Goal: Task Accomplishment & Management: Use online tool/utility

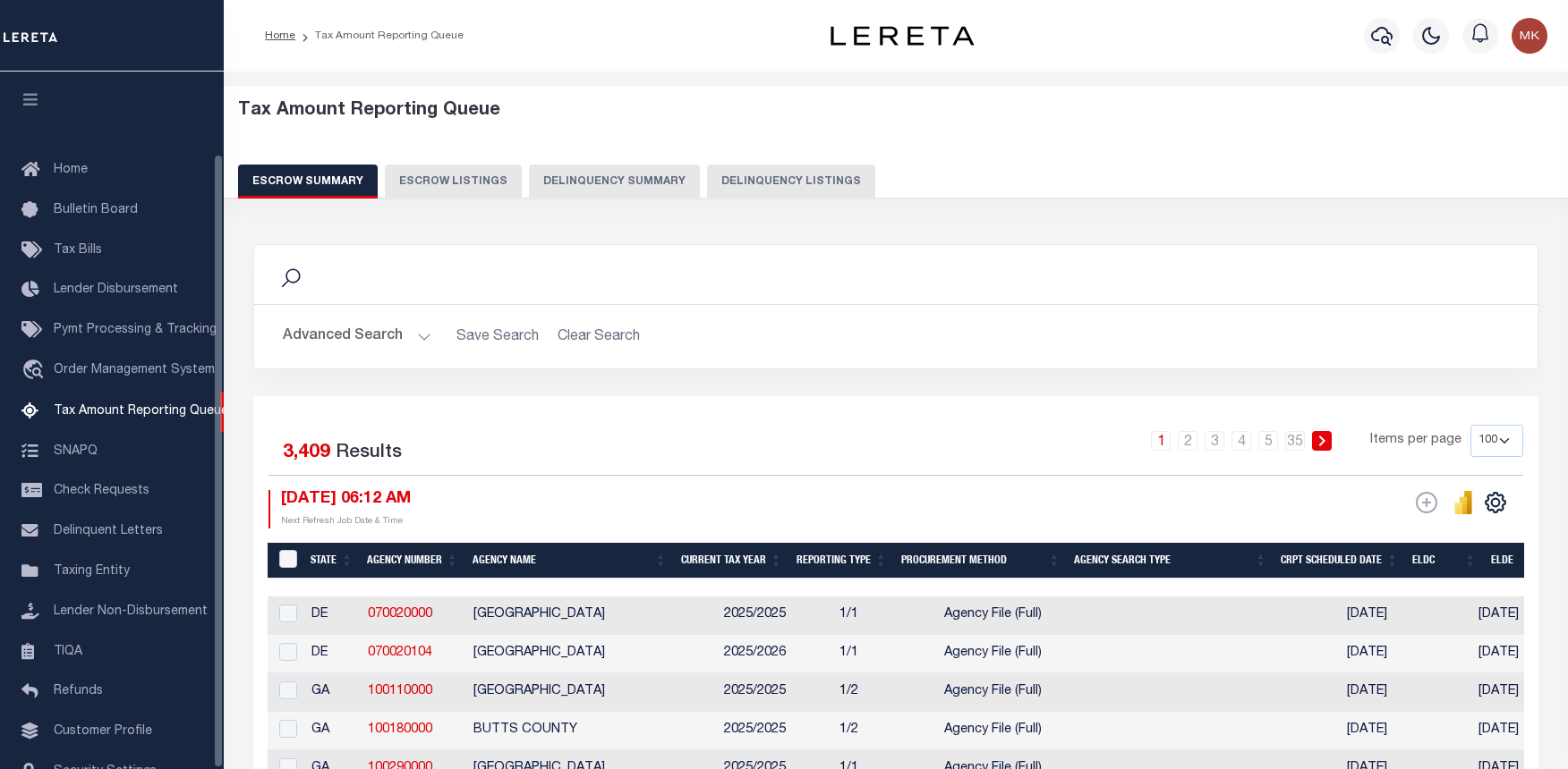
select select "100"
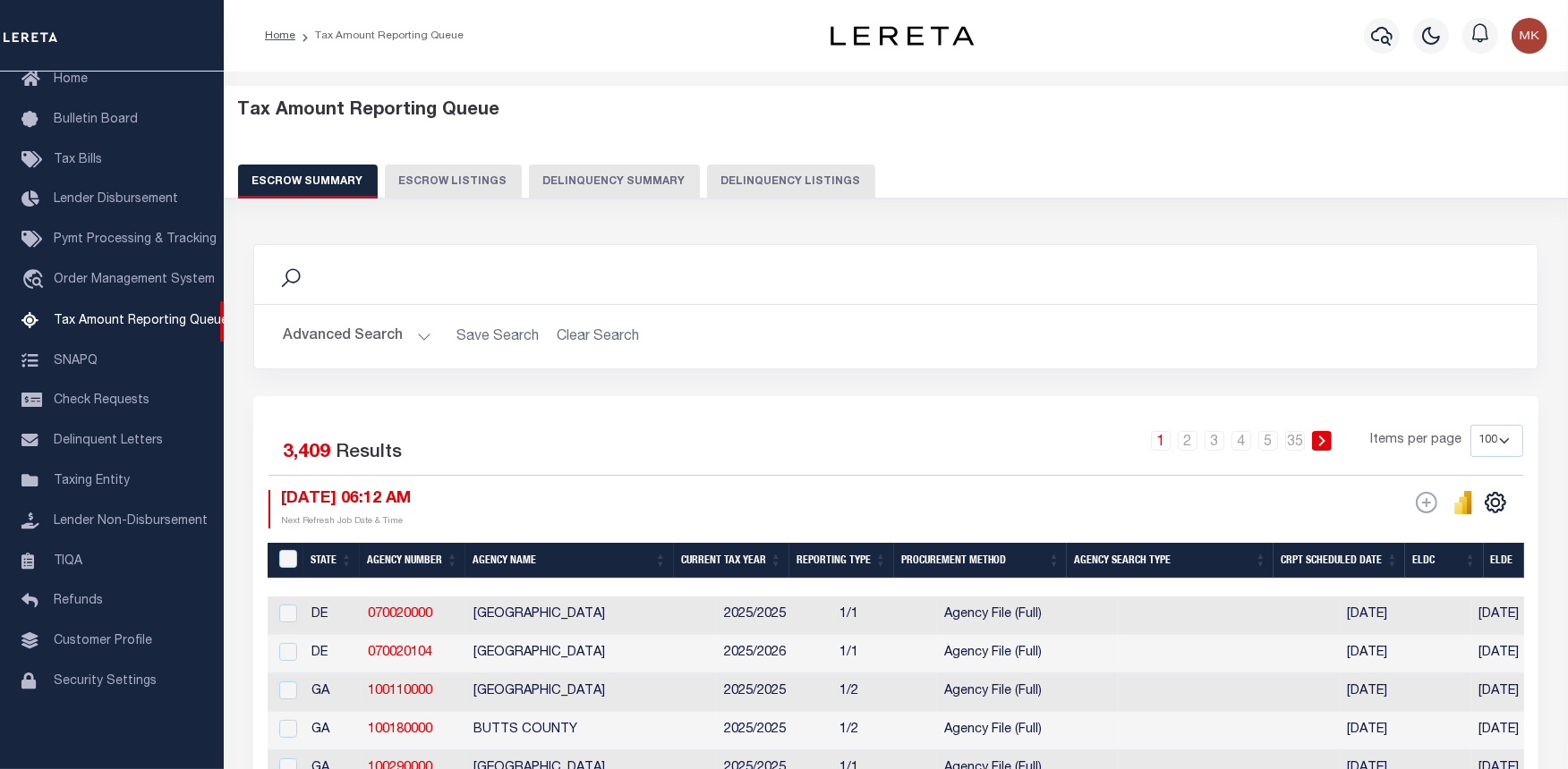
click at [732, 173] on button "Delinquency Listings" at bounding box center [791, 181] width 168 height 34
select select "100"
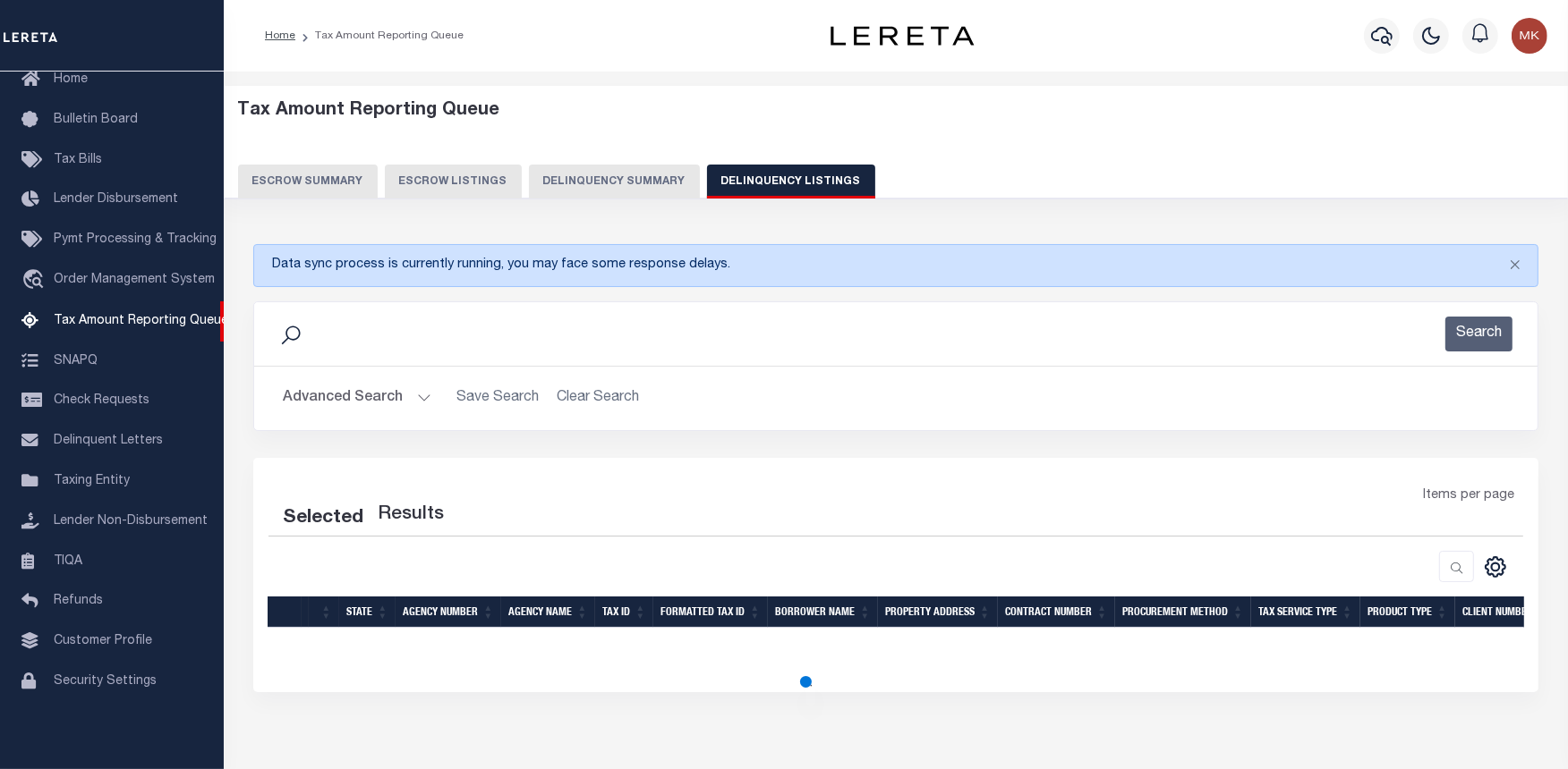
select select "100"
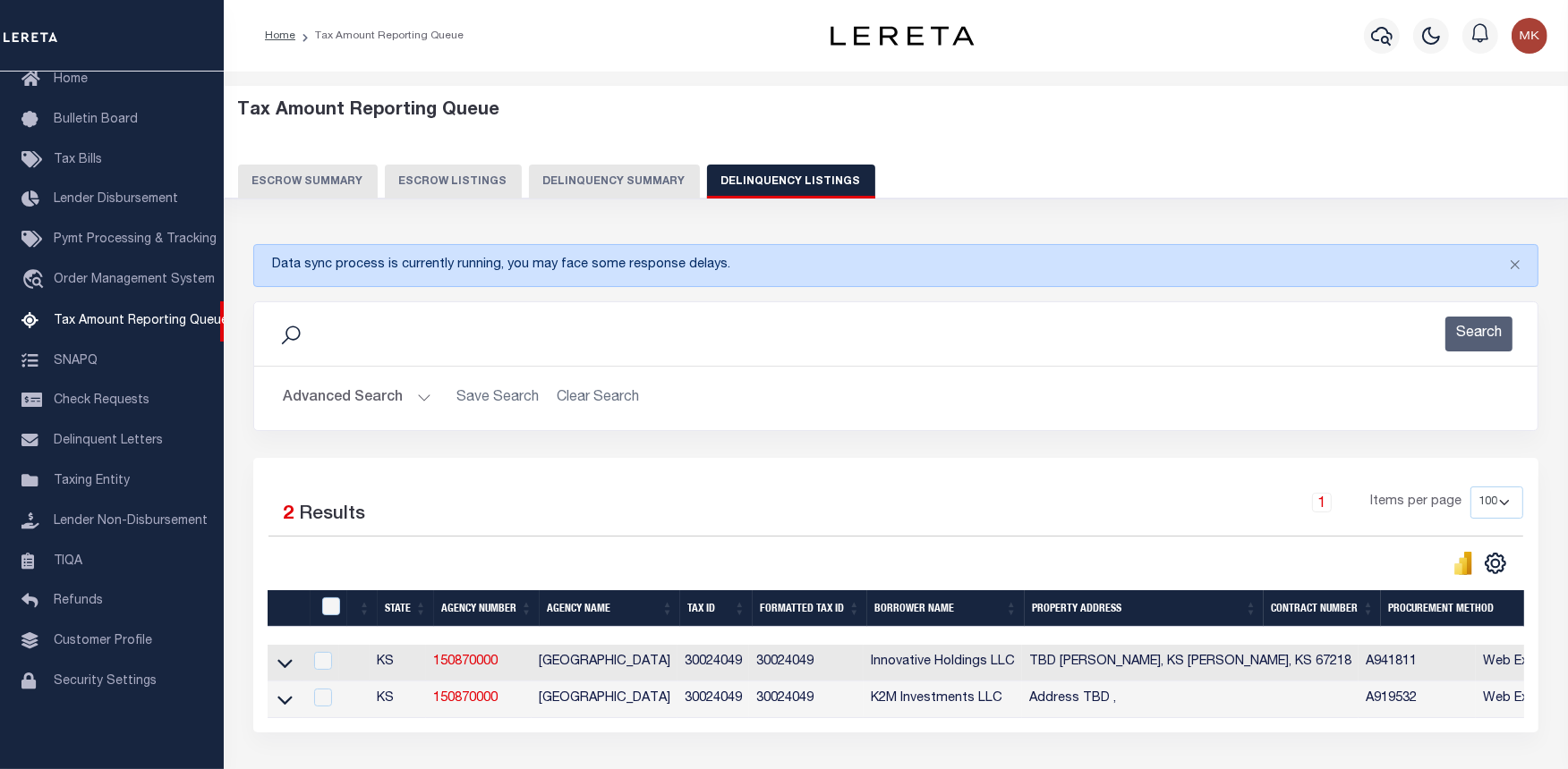
click at [410, 396] on button "Advanced Search" at bounding box center [357, 399] width 149 height 35
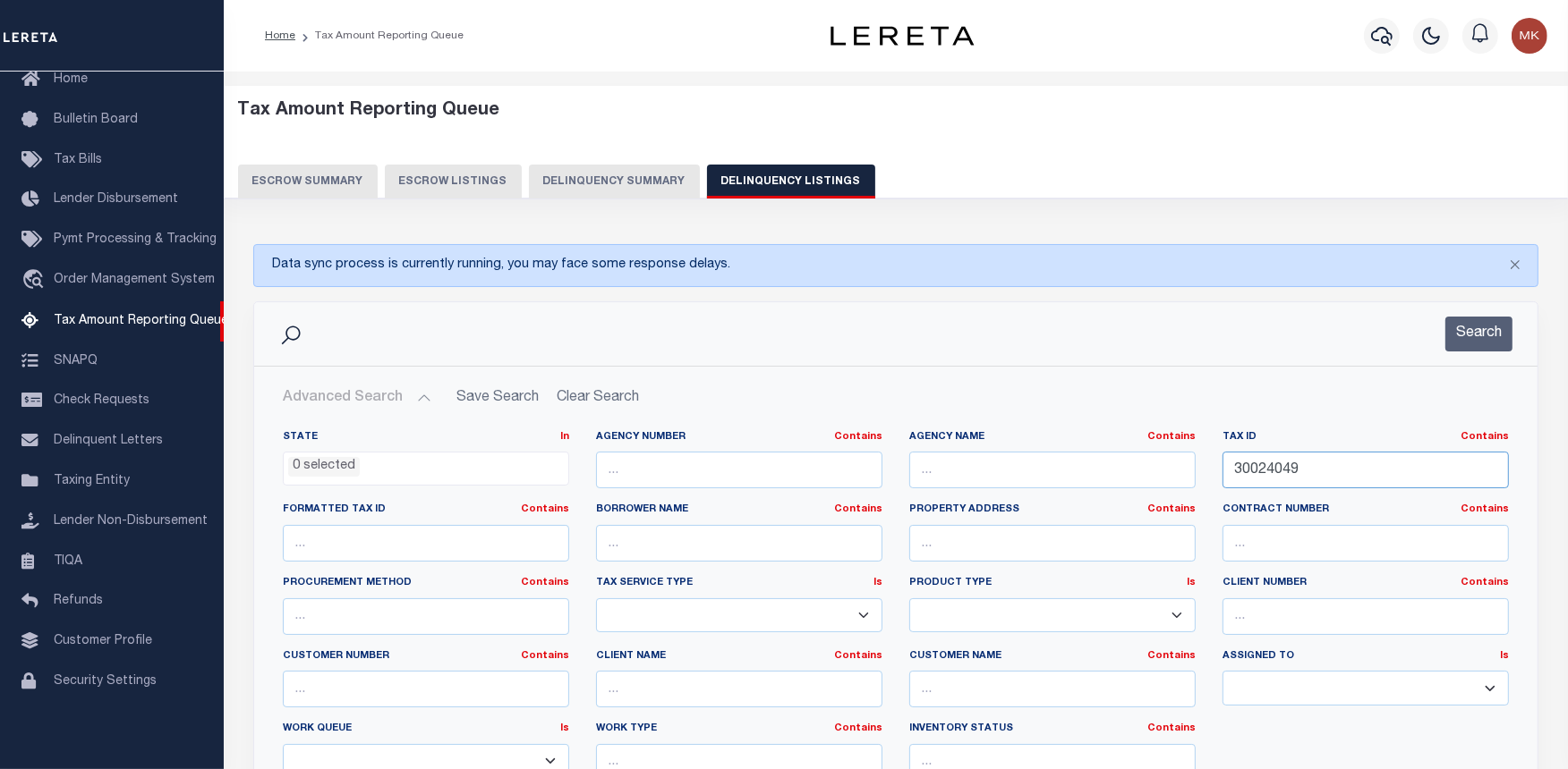
click at [1247, 464] on input "30024049" at bounding box center [1365, 470] width 287 height 36
paste input "18-6"
type input "18-649"
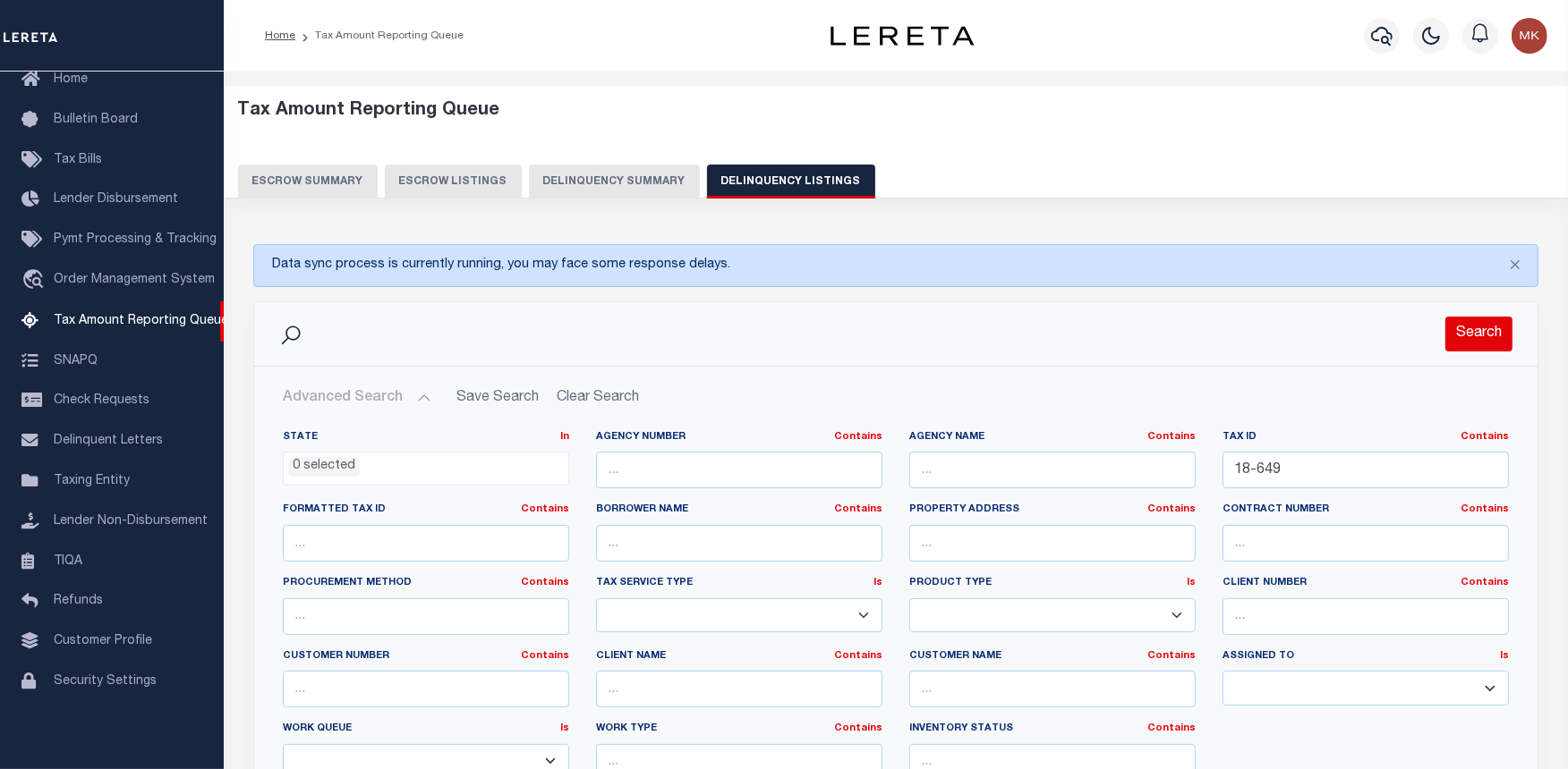
click at [1477, 339] on button "Search" at bounding box center [1479, 335] width 68 height 35
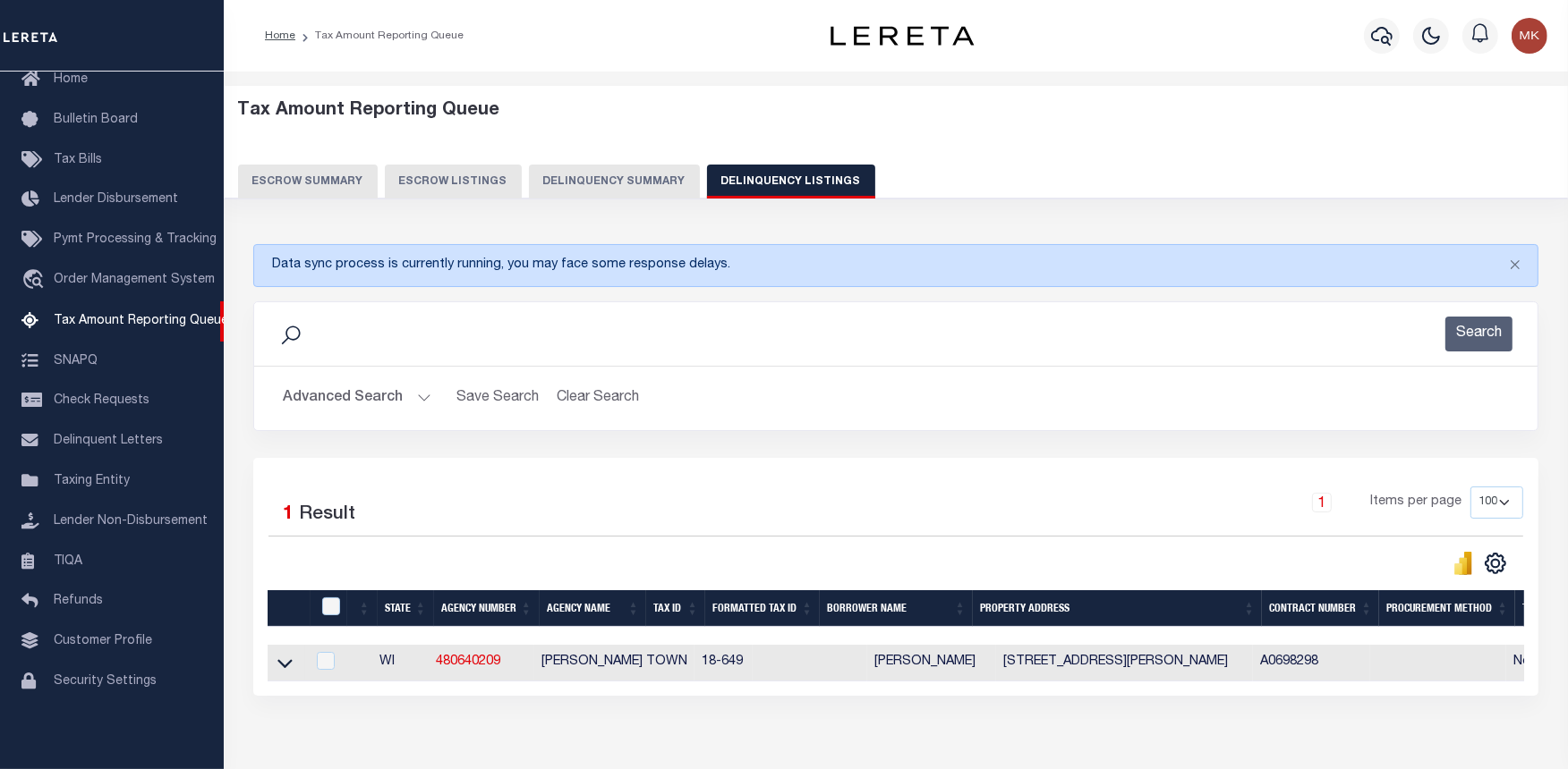
scroll to position [0, 1099]
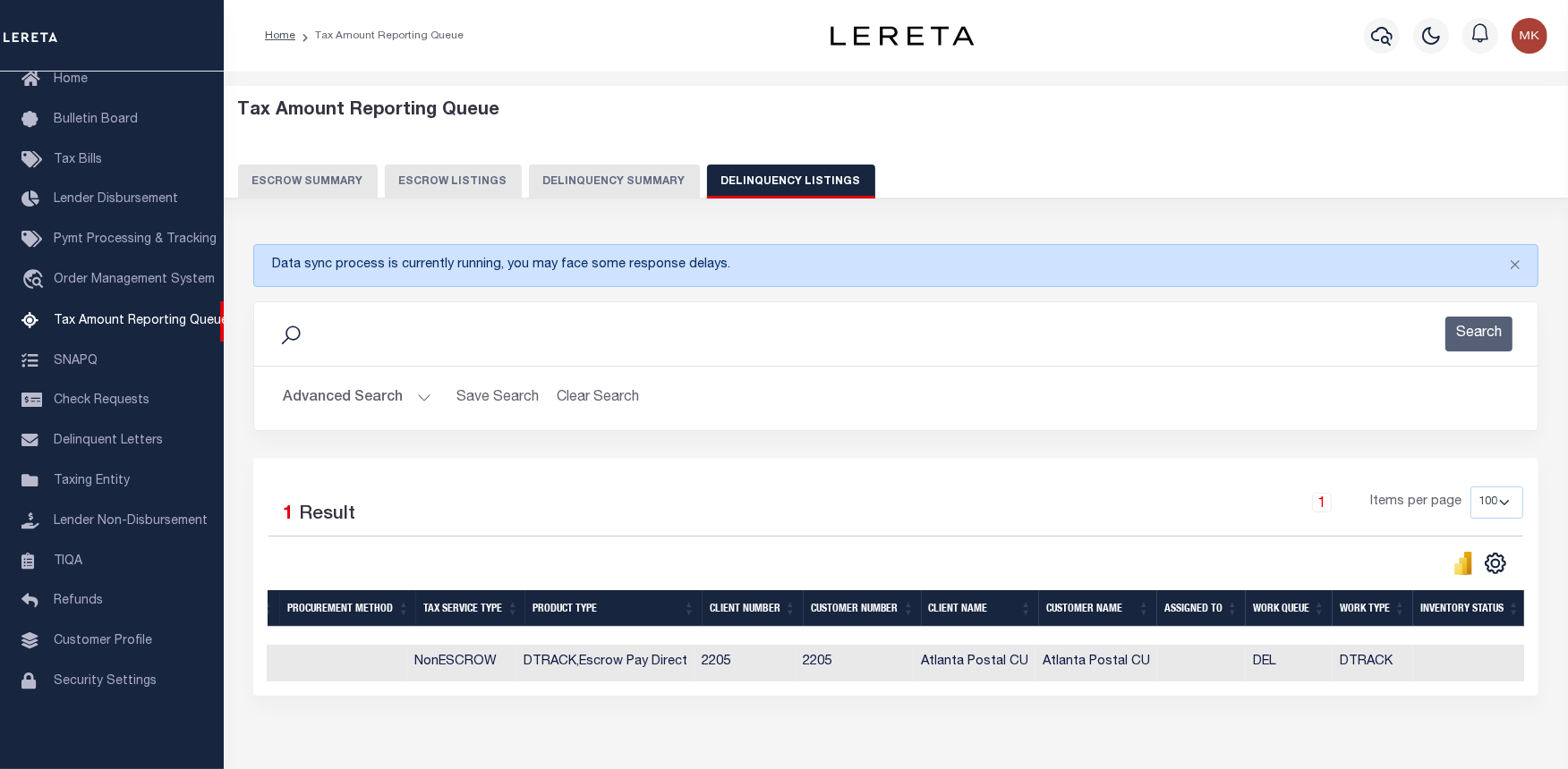
click at [324, 696] on div "Selected 1 Result 1 Items per page 10 25 50 100 500" at bounding box center [896, 576] width 1285 height 238
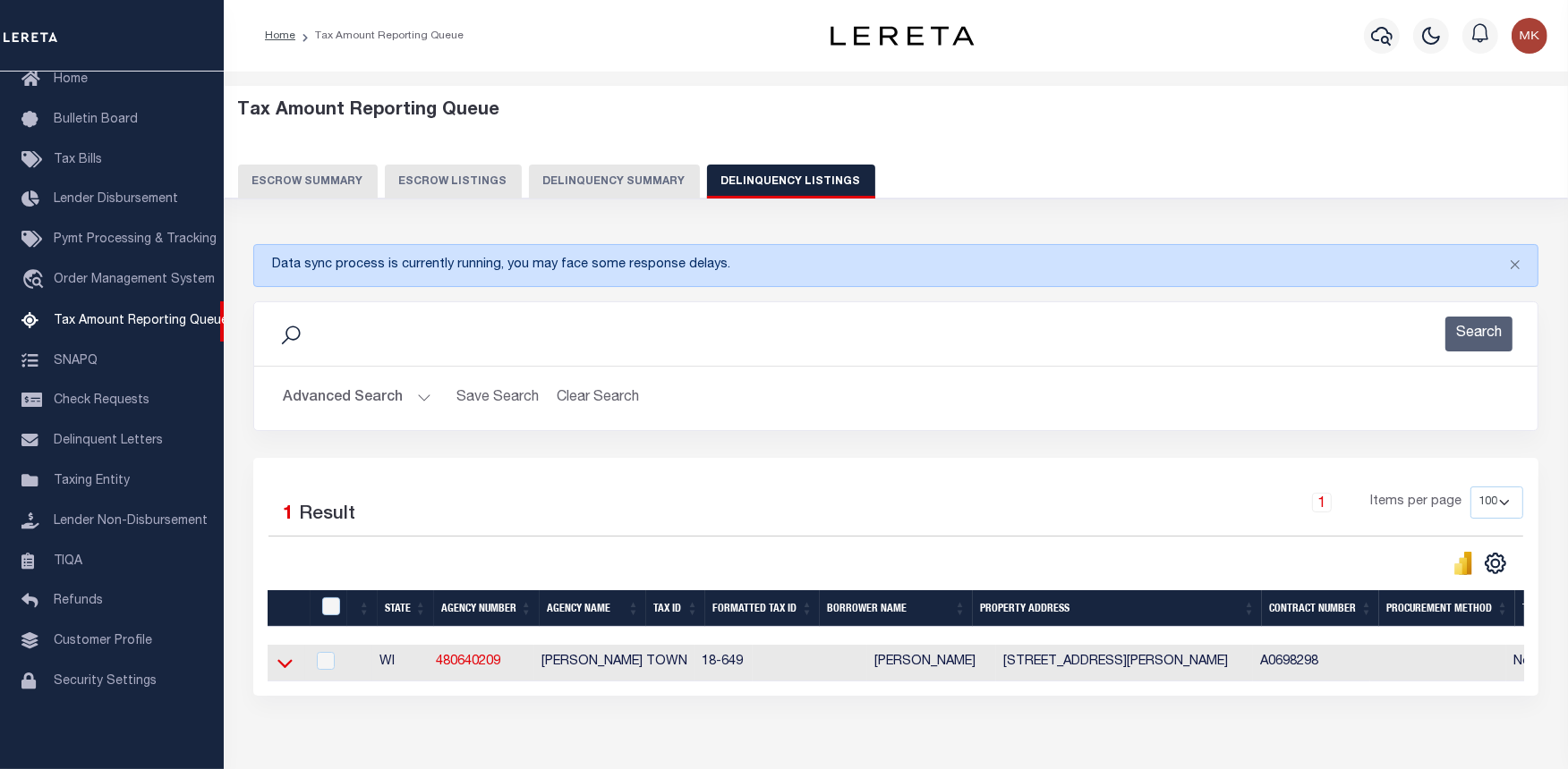
click at [289, 663] on icon at bounding box center [285, 662] width 16 height 19
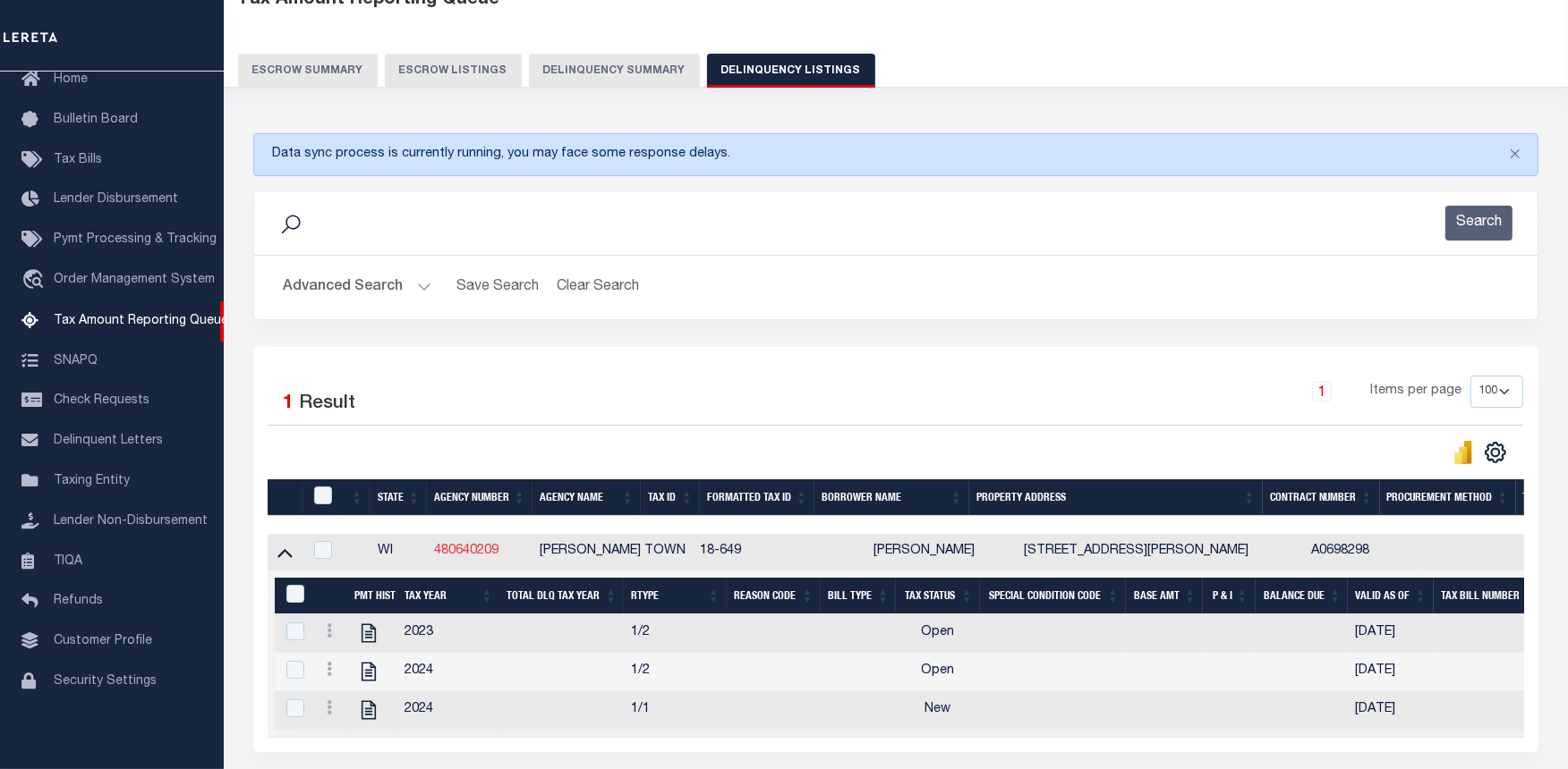
scroll to position [199, 0]
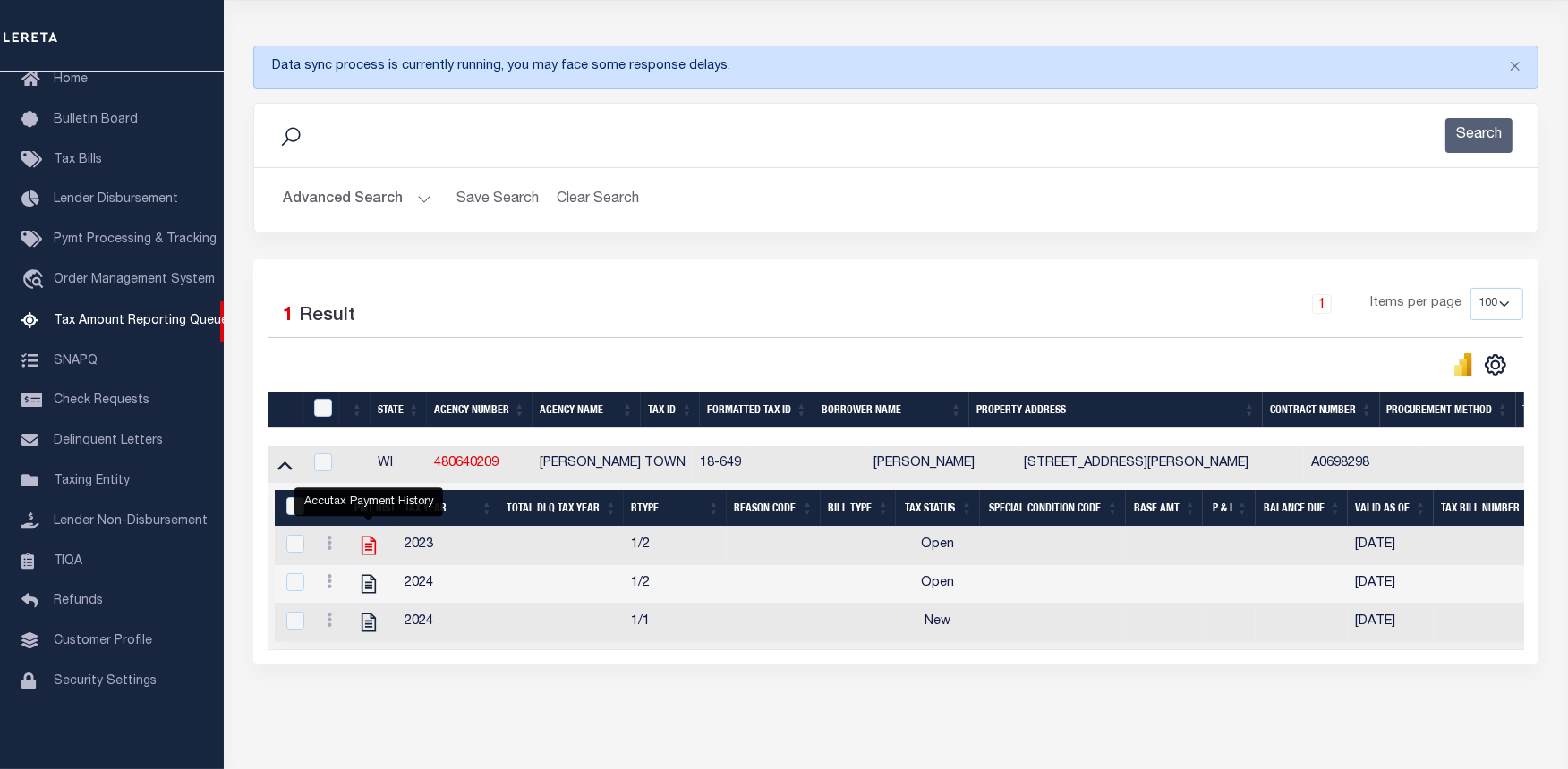
click at [372, 548] on icon "" at bounding box center [369, 546] width 23 height 23
checkbox input "true"
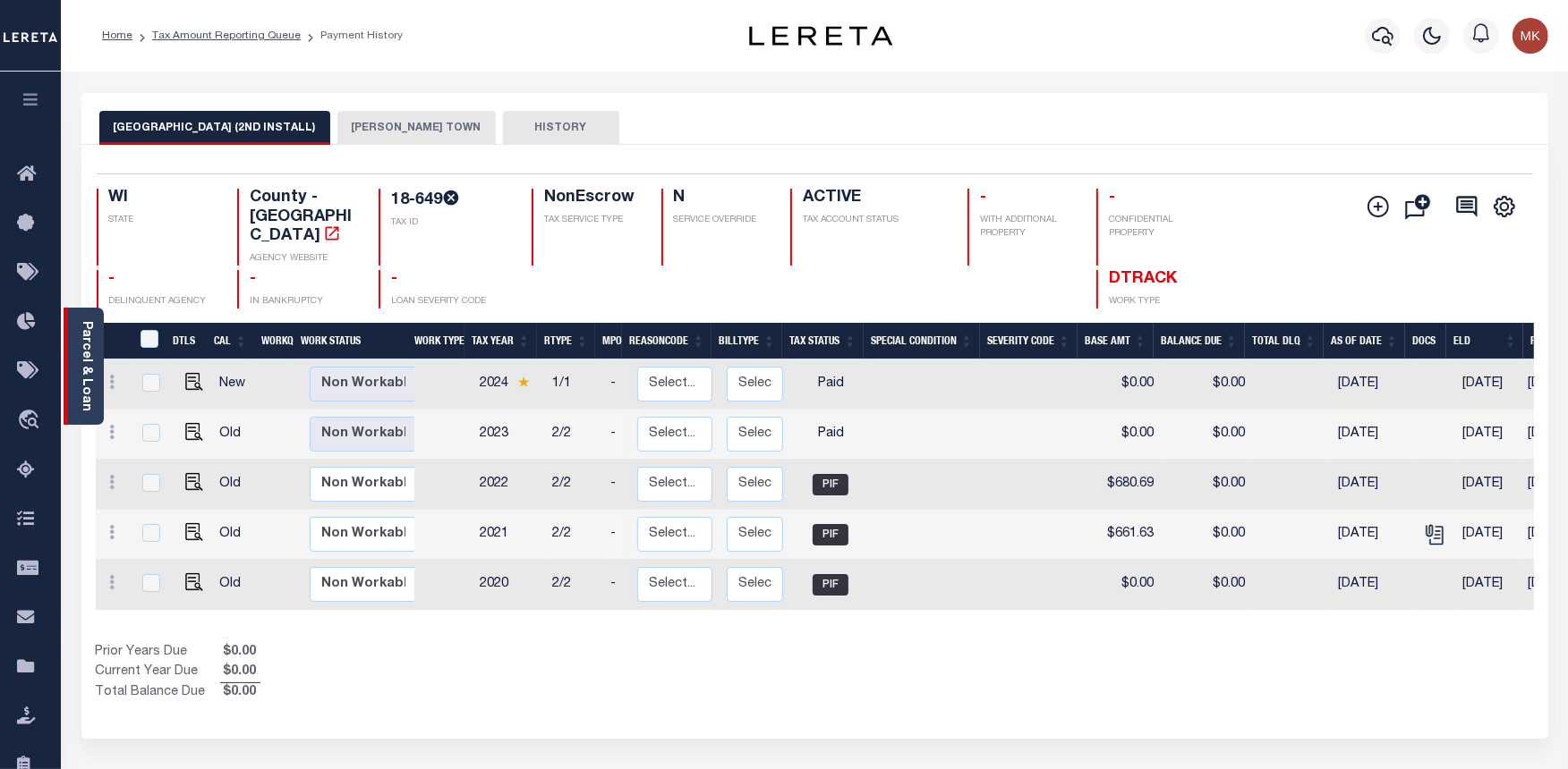
click at [80, 329] on link "Parcel & Loan" at bounding box center [85, 366] width 13 height 90
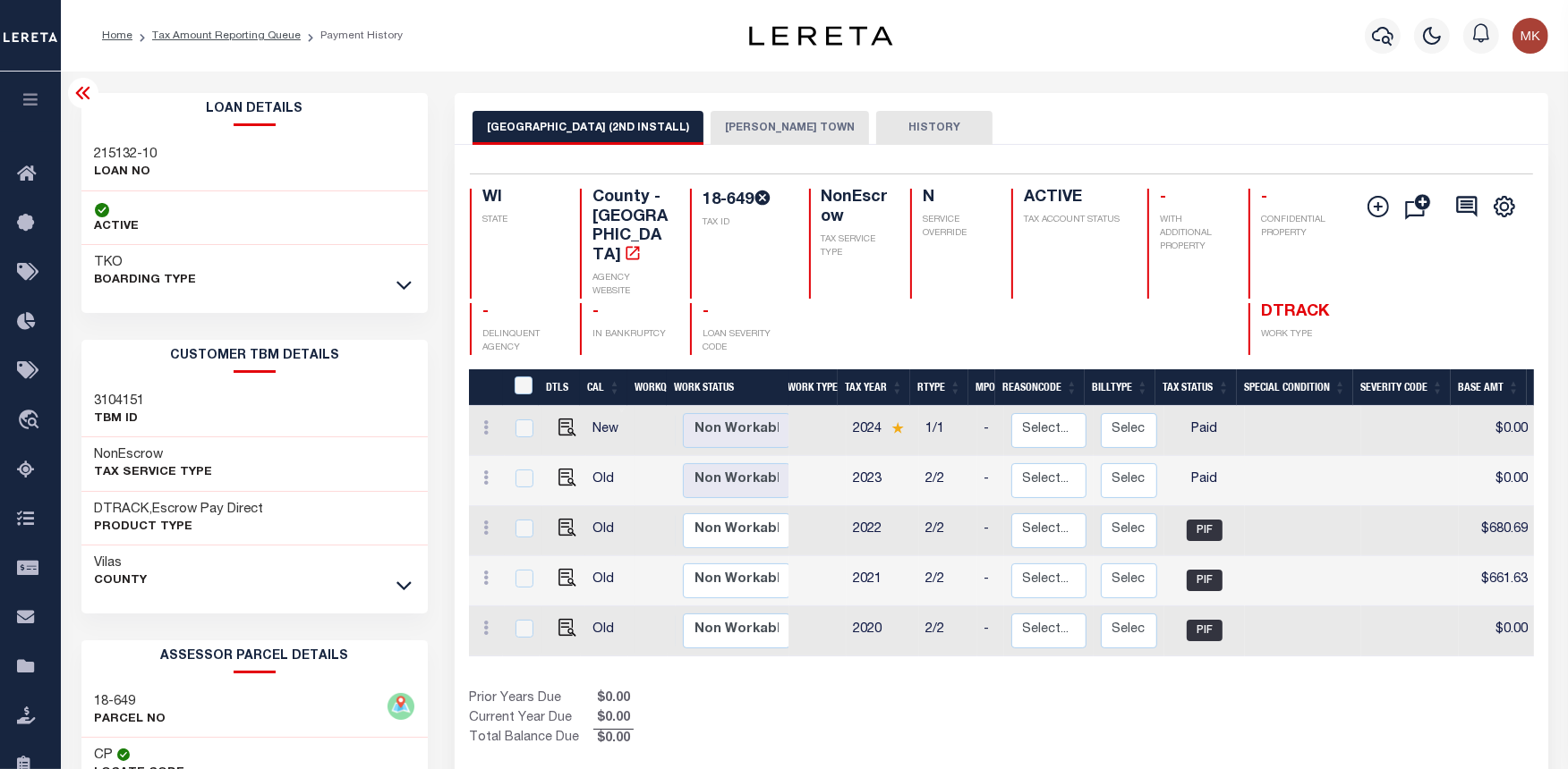
click at [89, 96] on icon at bounding box center [83, 93] width 22 height 22
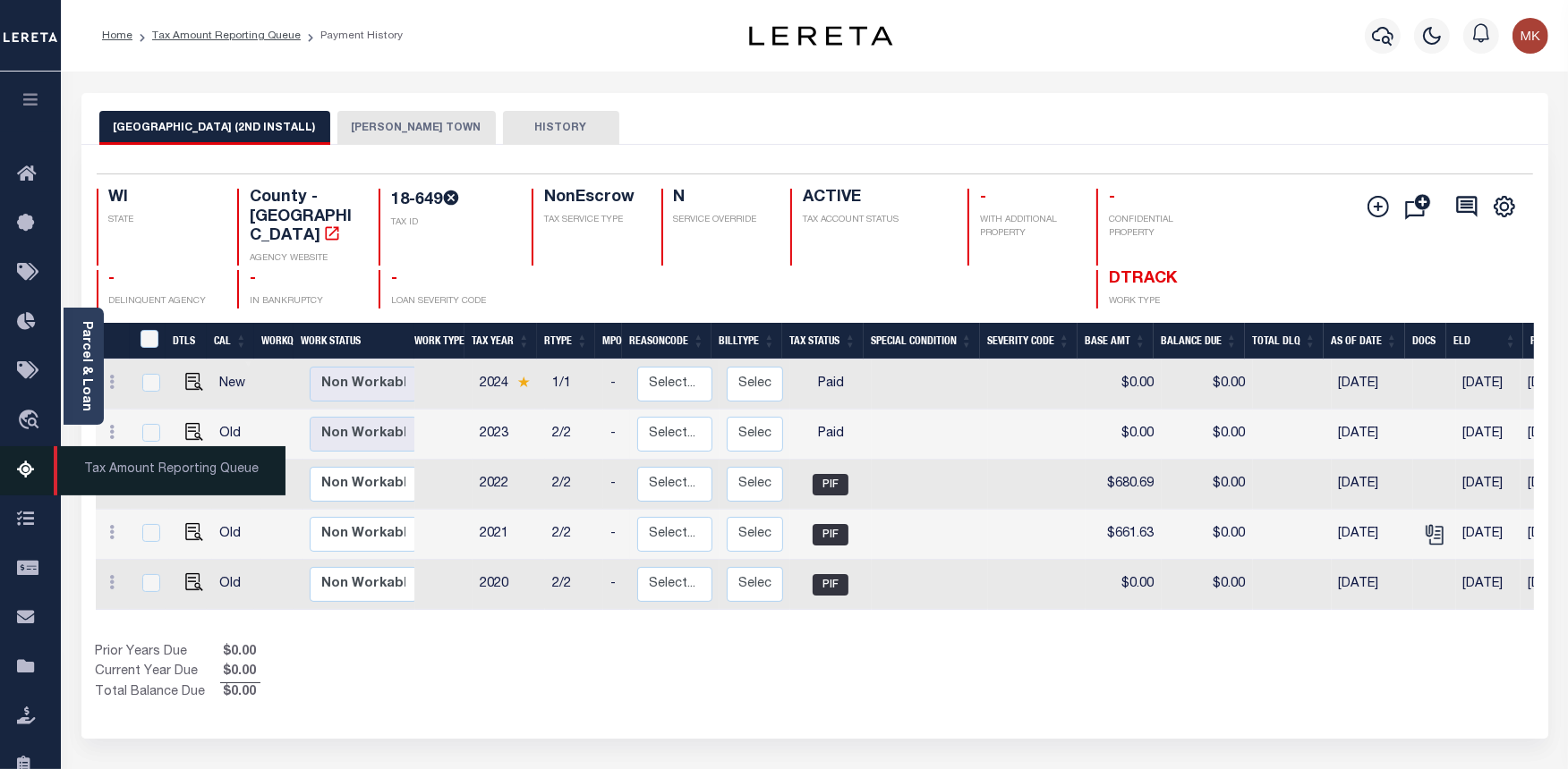
click at [18, 454] on link "Tax Amount Reporting Queue" at bounding box center [30, 471] width 61 height 49
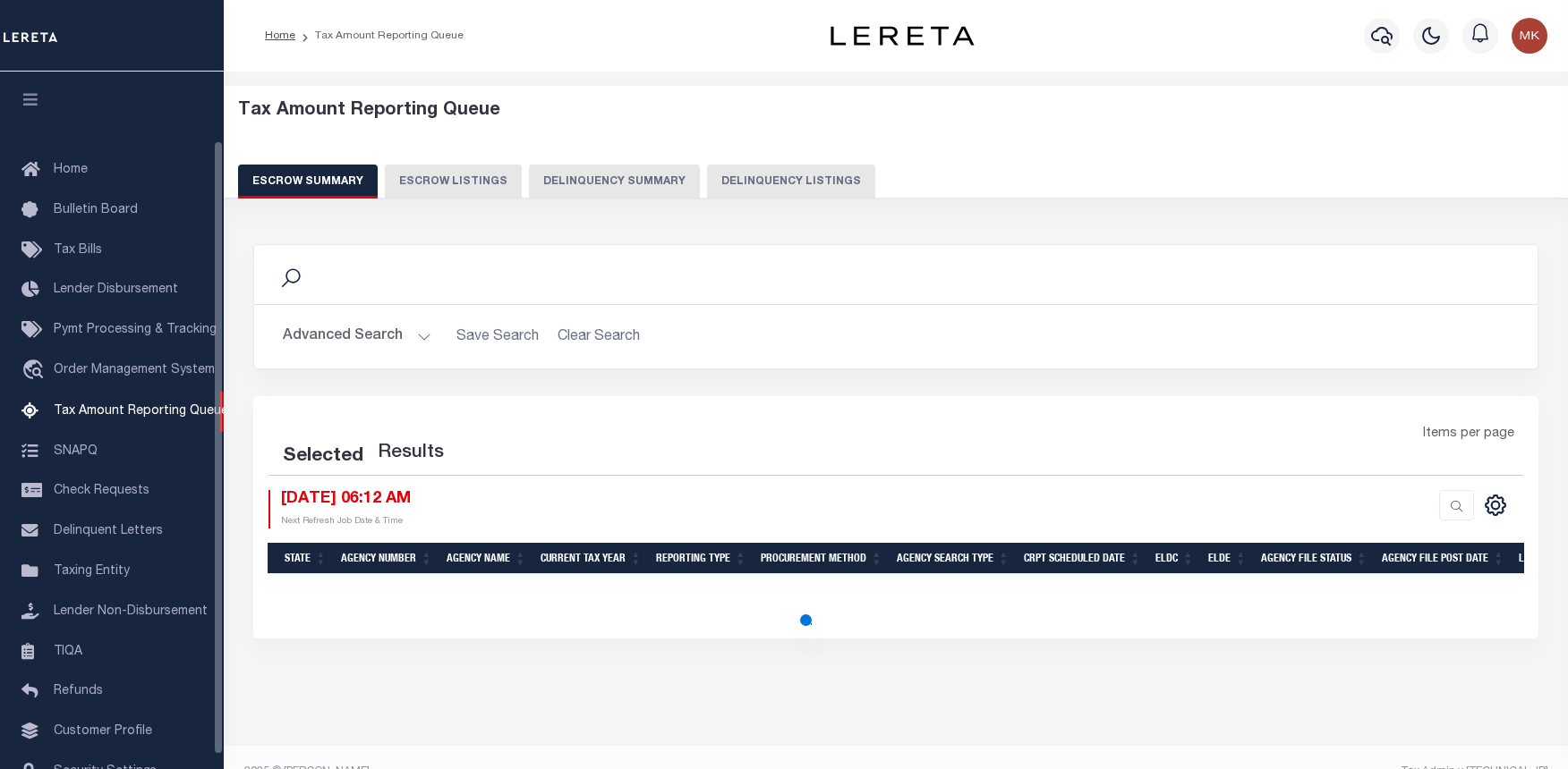
click at [802, 182] on button "Delinquency Listings" at bounding box center [791, 181] width 168 height 34
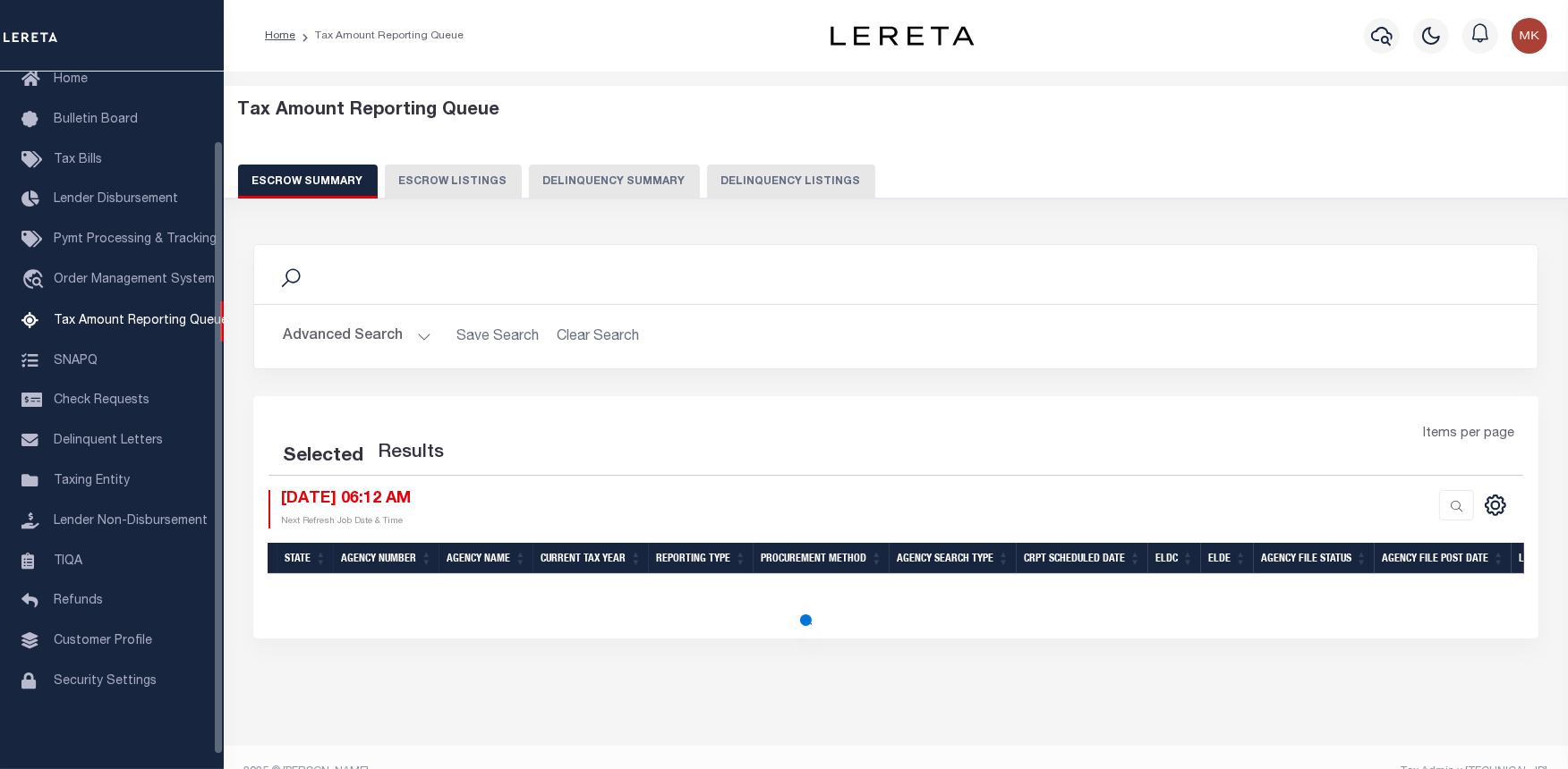
select select "100"
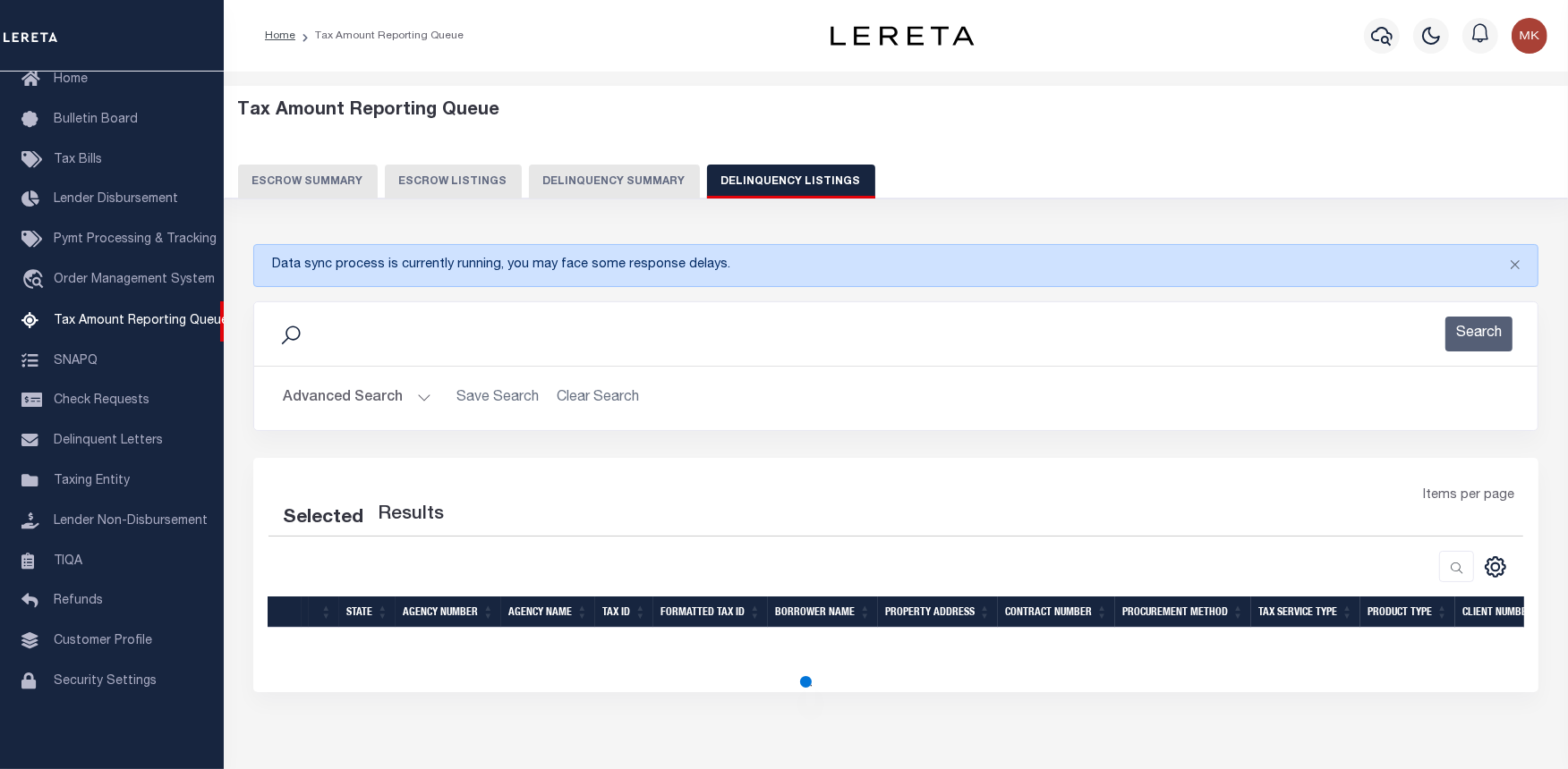
select select "100"
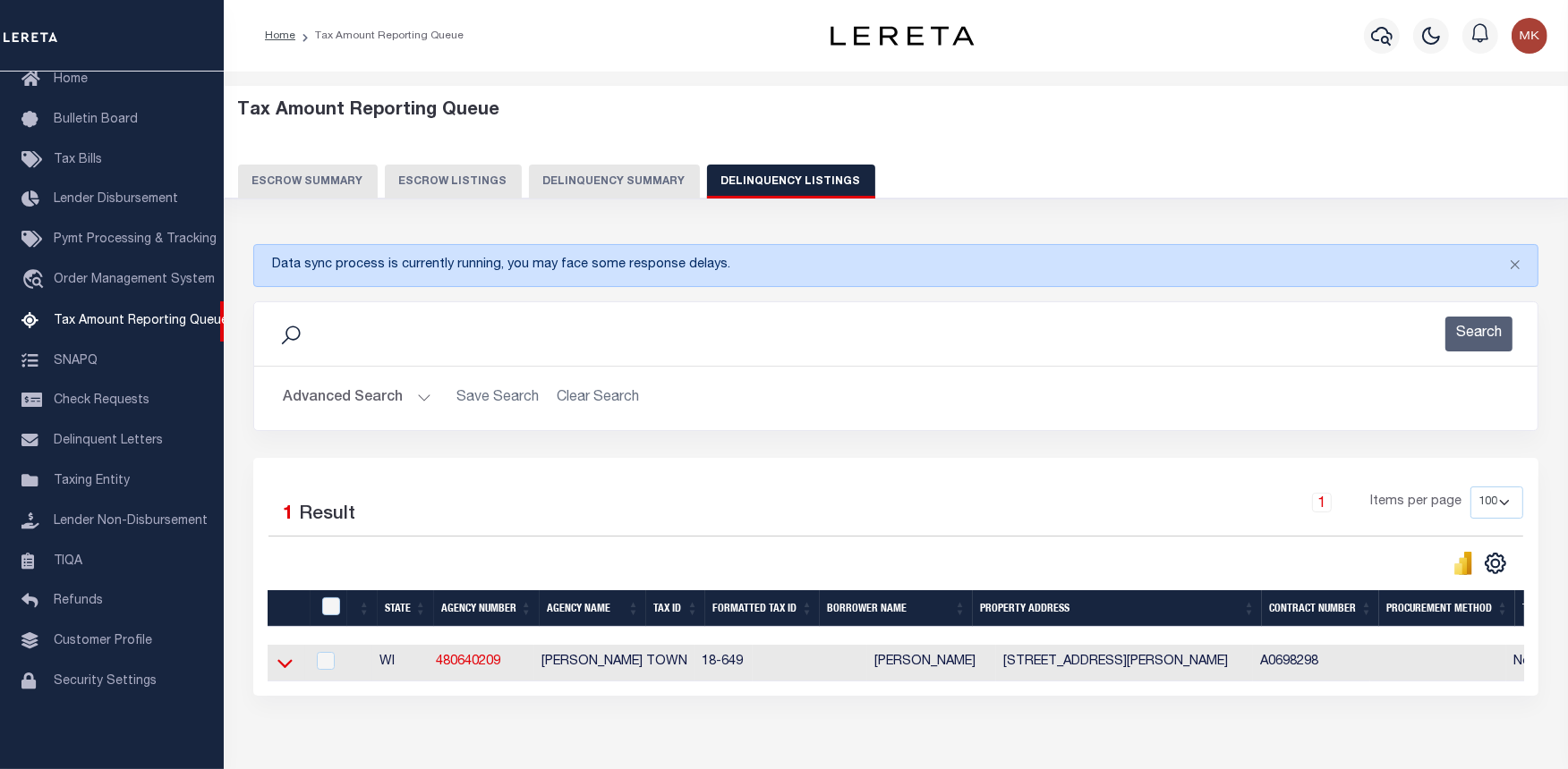
click at [281, 668] on icon at bounding box center [285, 663] width 16 height 9
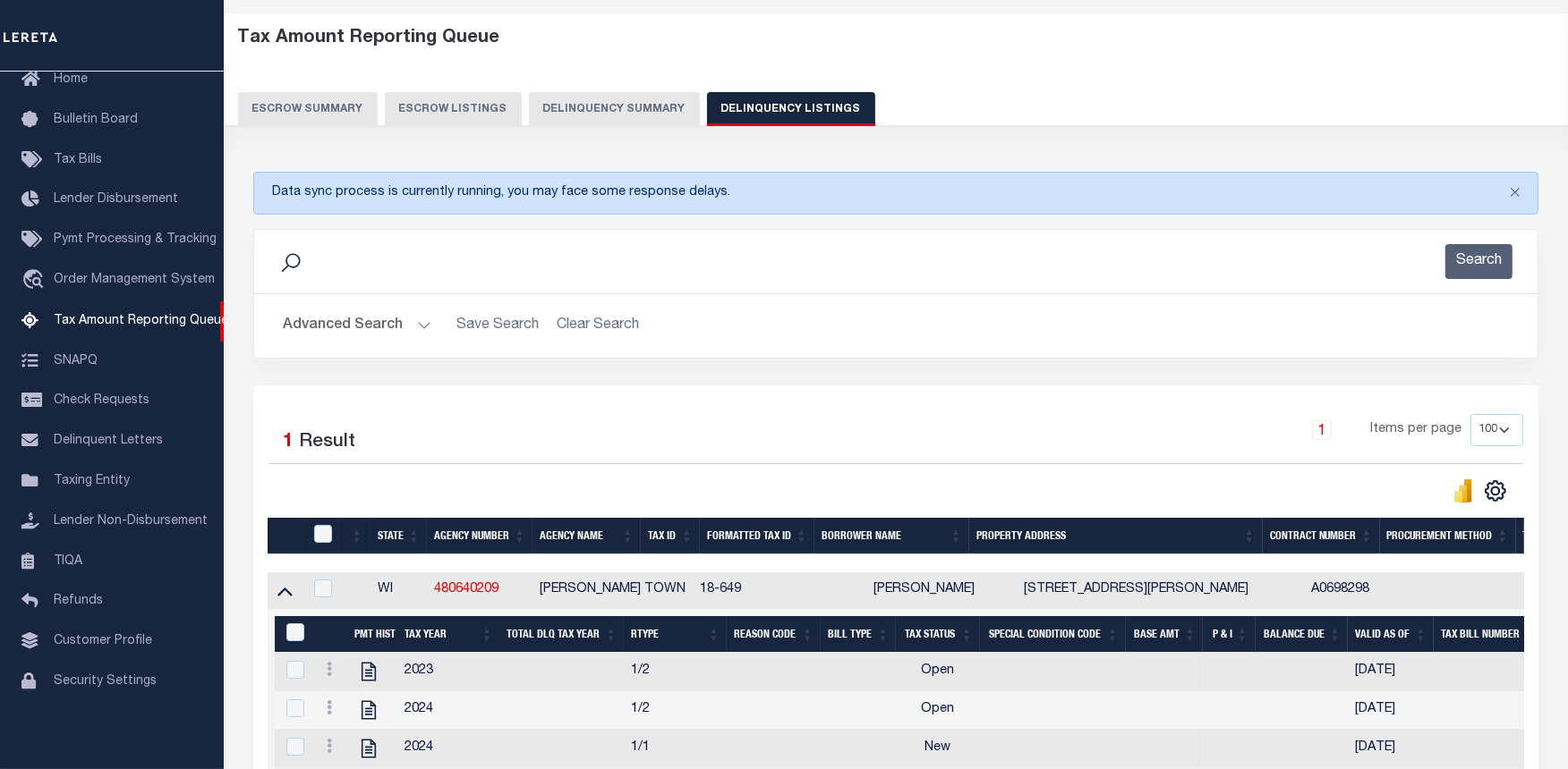
scroll to position [272, 0]
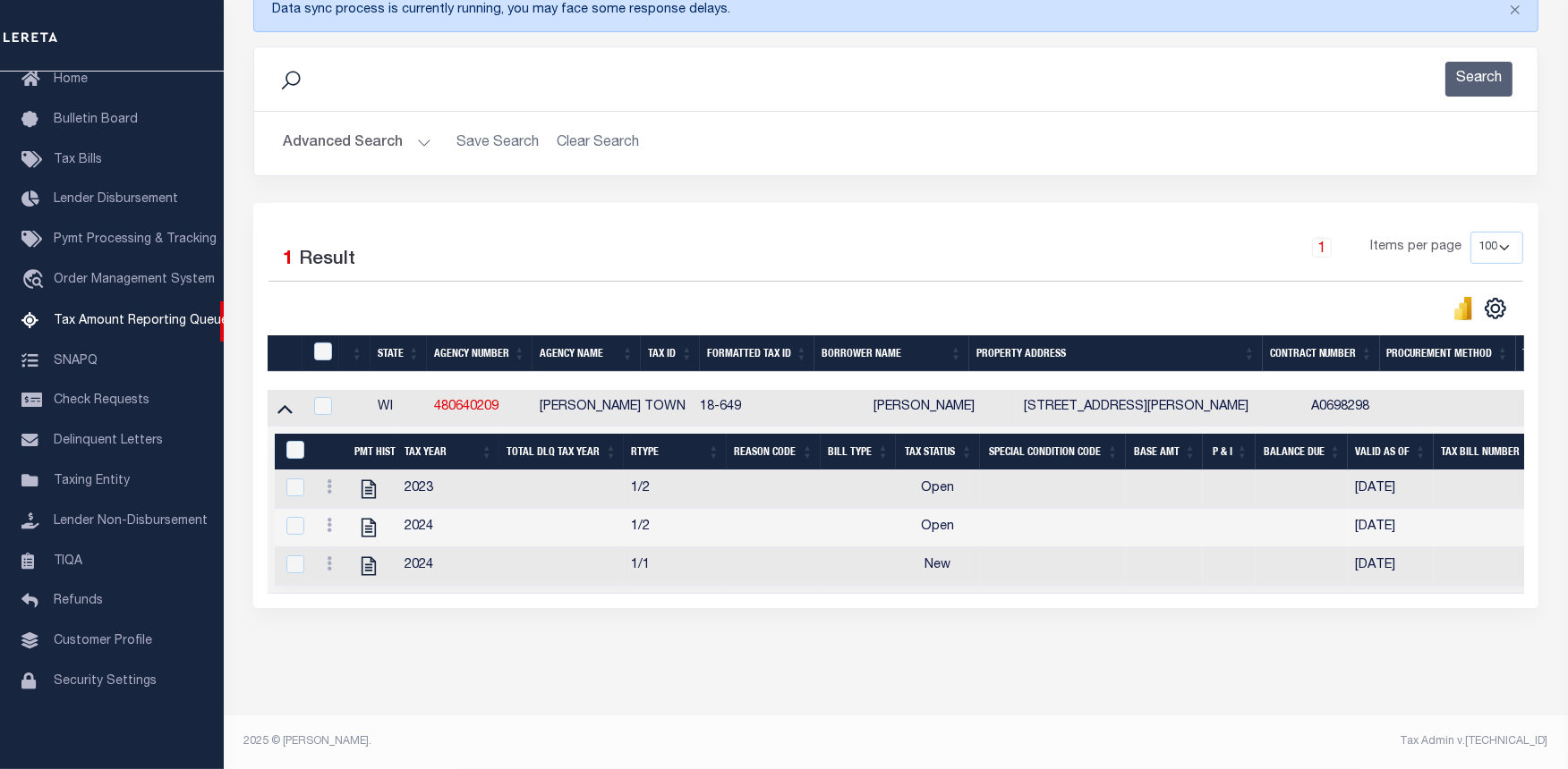
click at [969, 600] on div "Selected 1 Result 1 Items per page 10 25 50 100 500" at bounding box center [896, 406] width 1285 height 405
click at [955, 582] on td "Selected 3 Results Items per page" at bounding box center [1474, 510] width 2414 height 167
click at [1061, 595] on div "Selected 1 Result 1 Items per page 10 25 50 100 500" at bounding box center [896, 406] width 1285 height 405
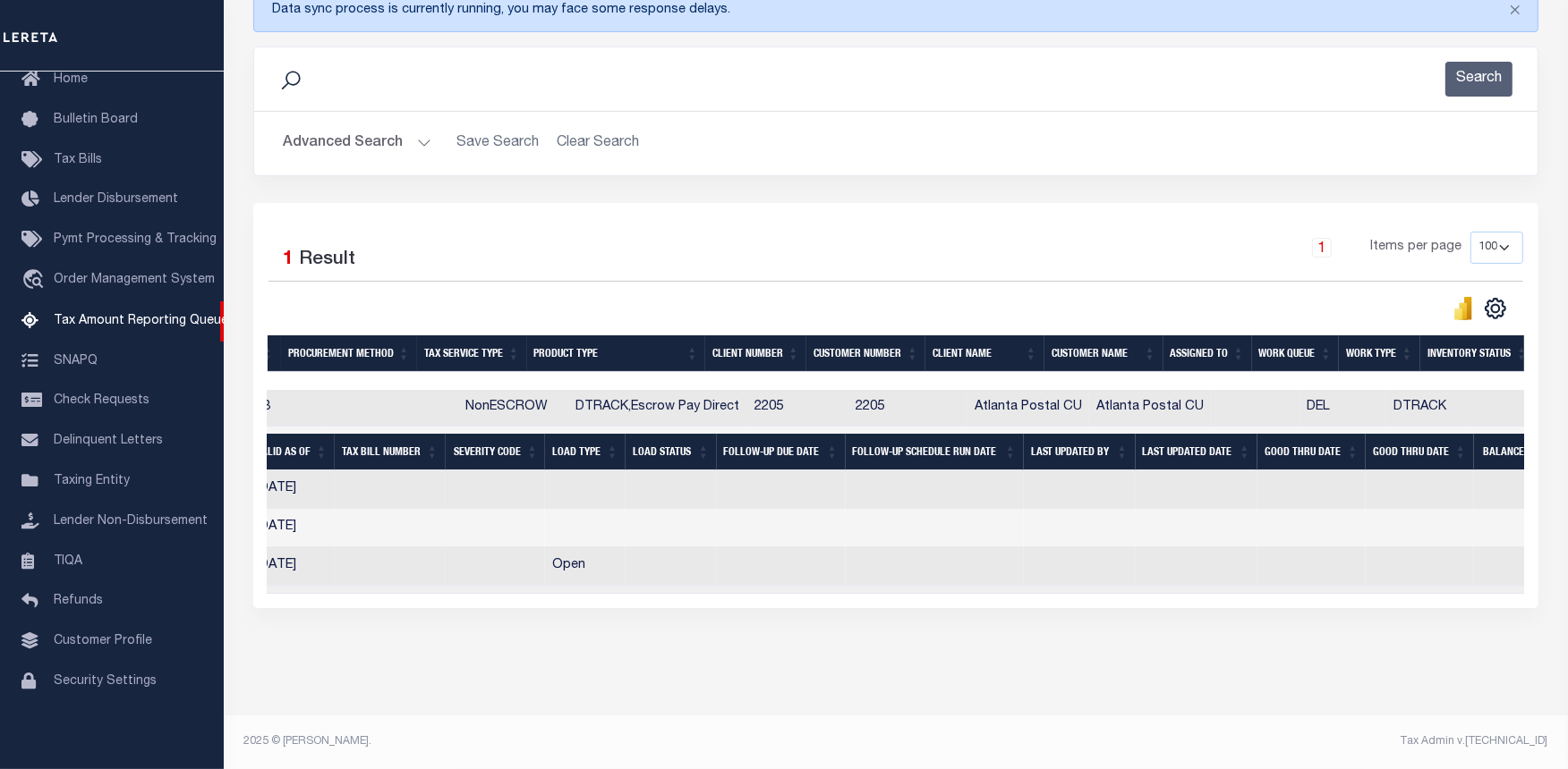
scroll to position [0, 0]
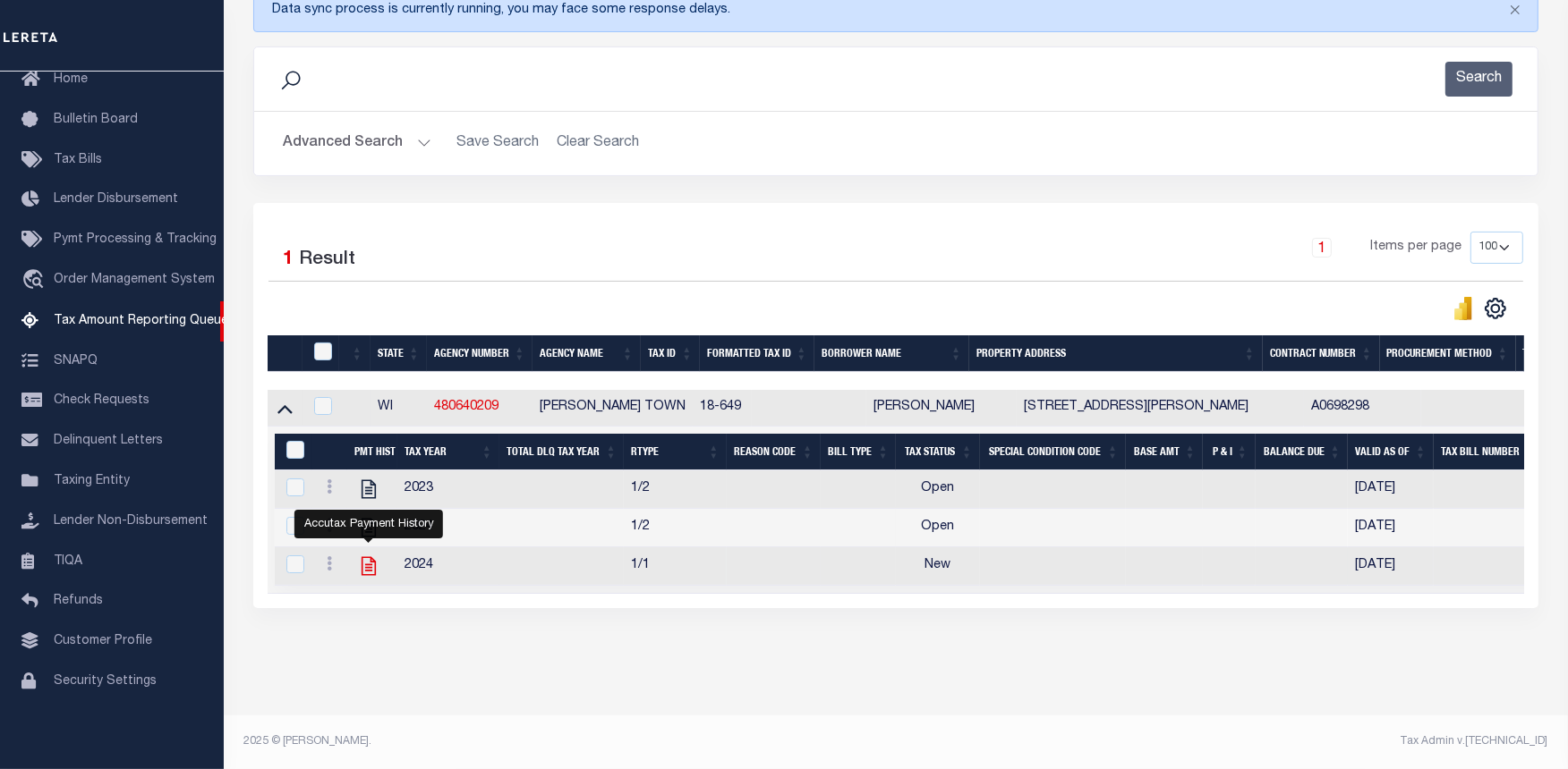
click at [367, 565] on icon "" at bounding box center [369, 566] width 23 height 23
checkbox input "true"
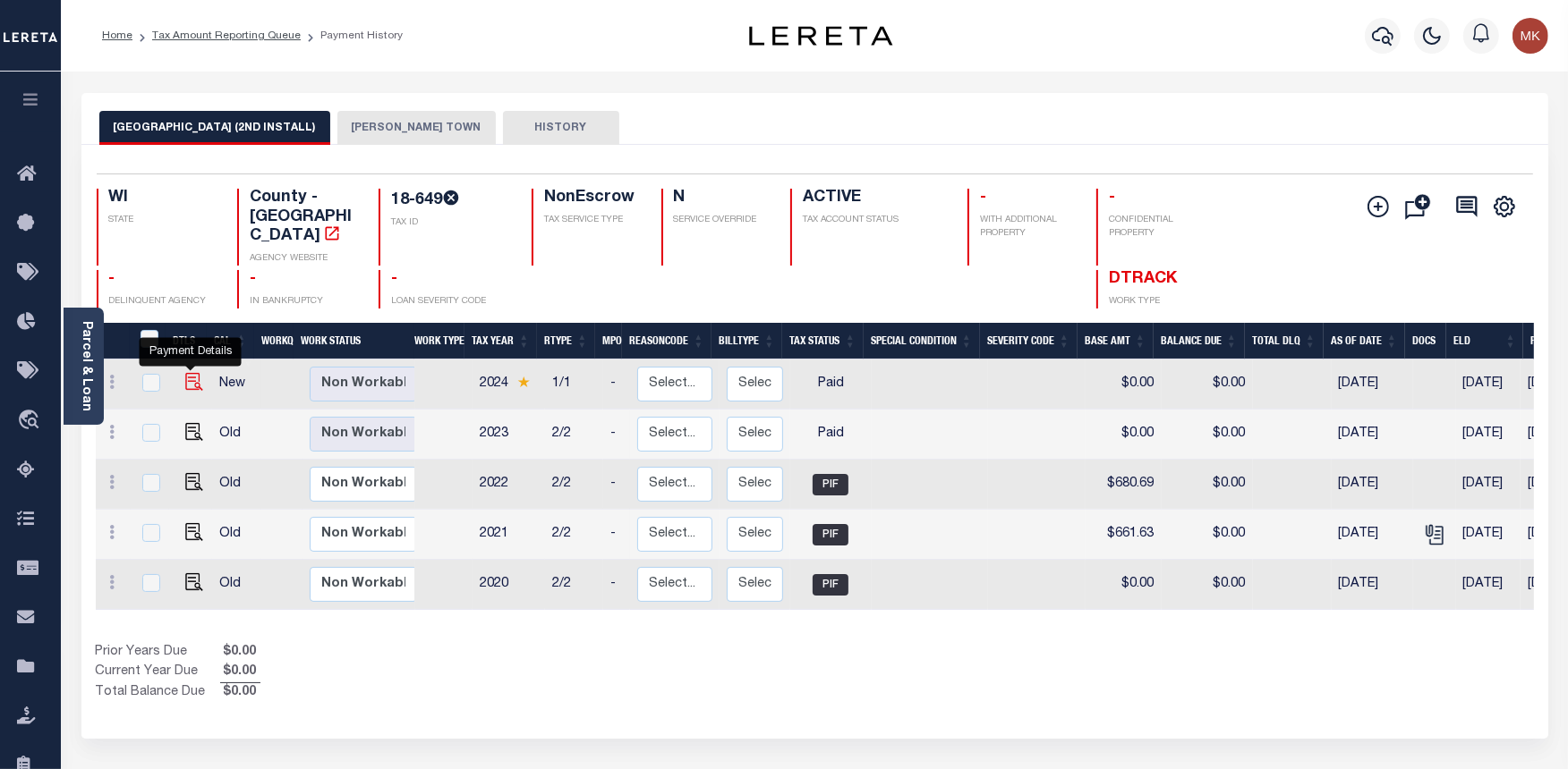
click at [193, 373] on img "" at bounding box center [194, 382] width 18 height 18
checkbox input "true"
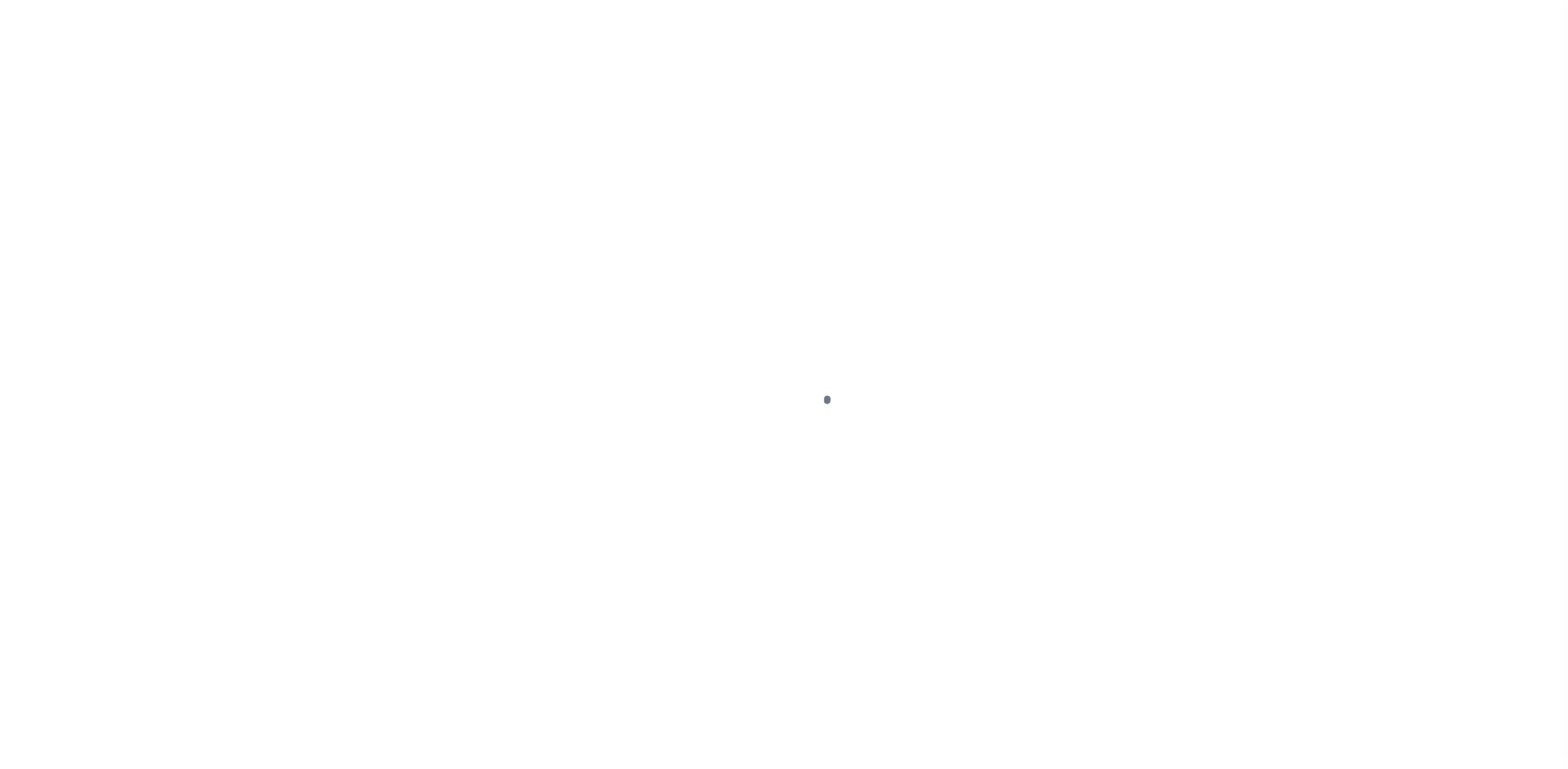
select select "PYD"
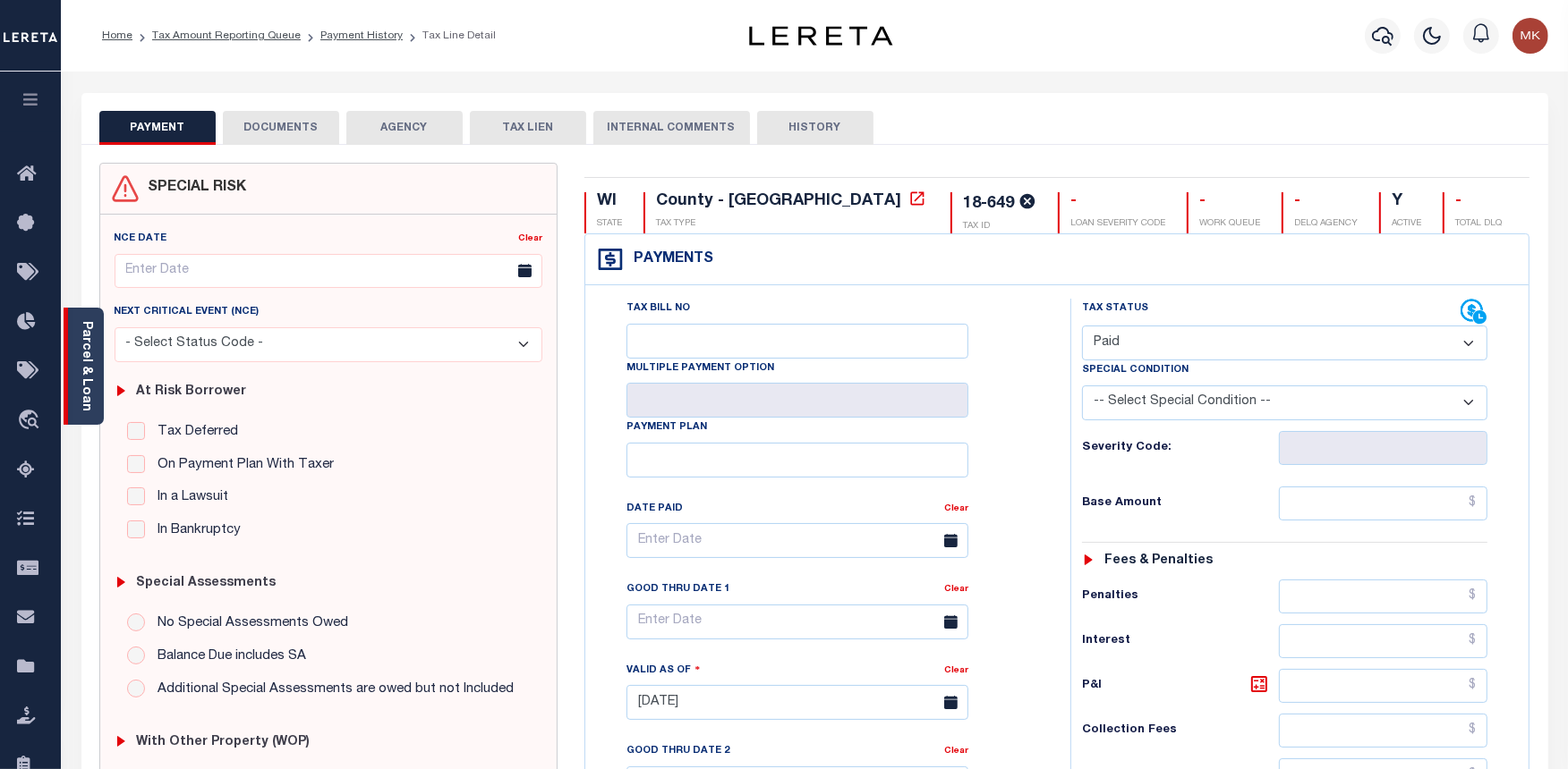
click at [77, 380] on div "Parcel & Loan" at bounding box center [83, 367] width 40 height 117
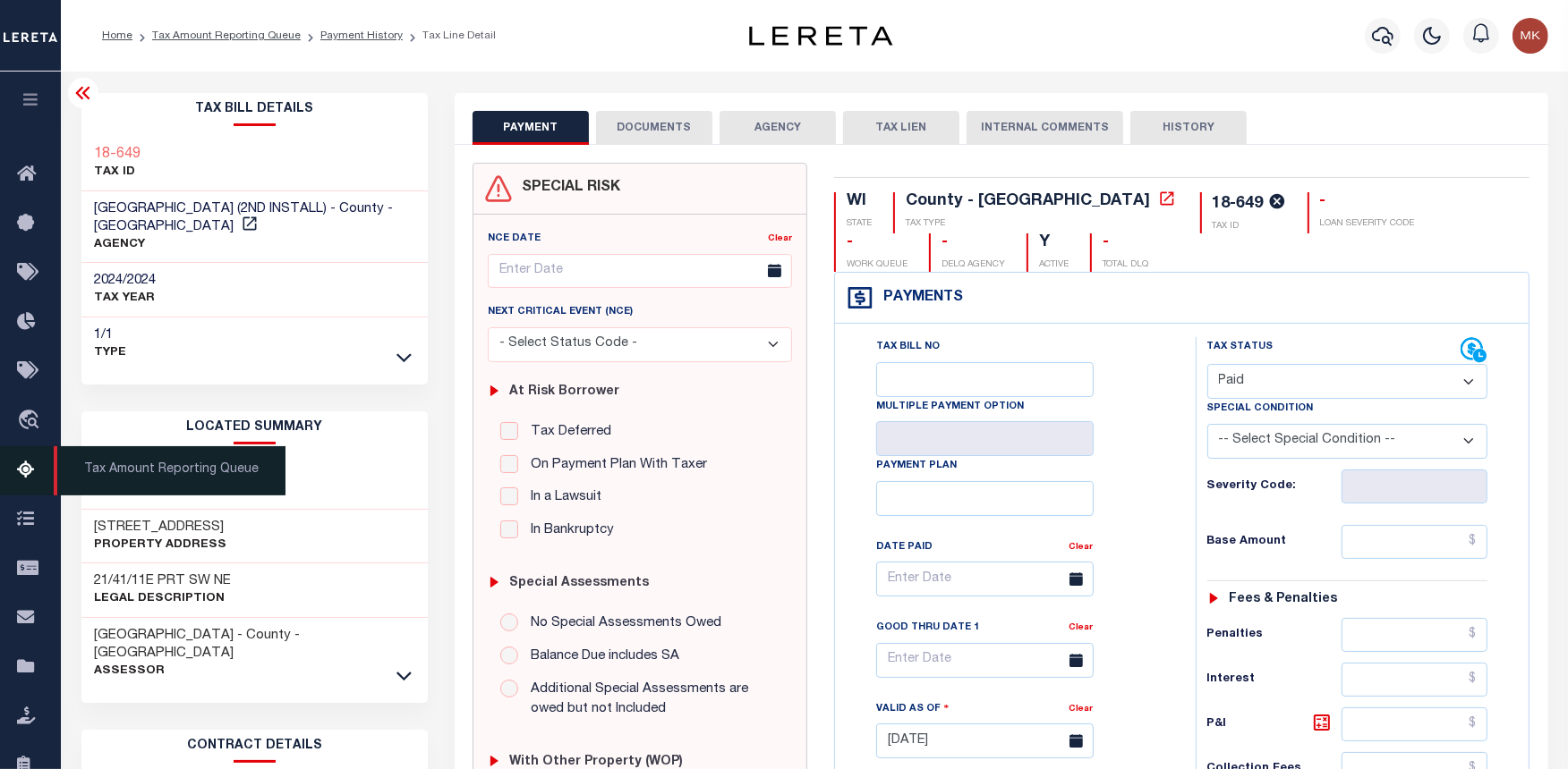
click at [30, 475] on icon at bounding box center [30, 471] width 28 height 23
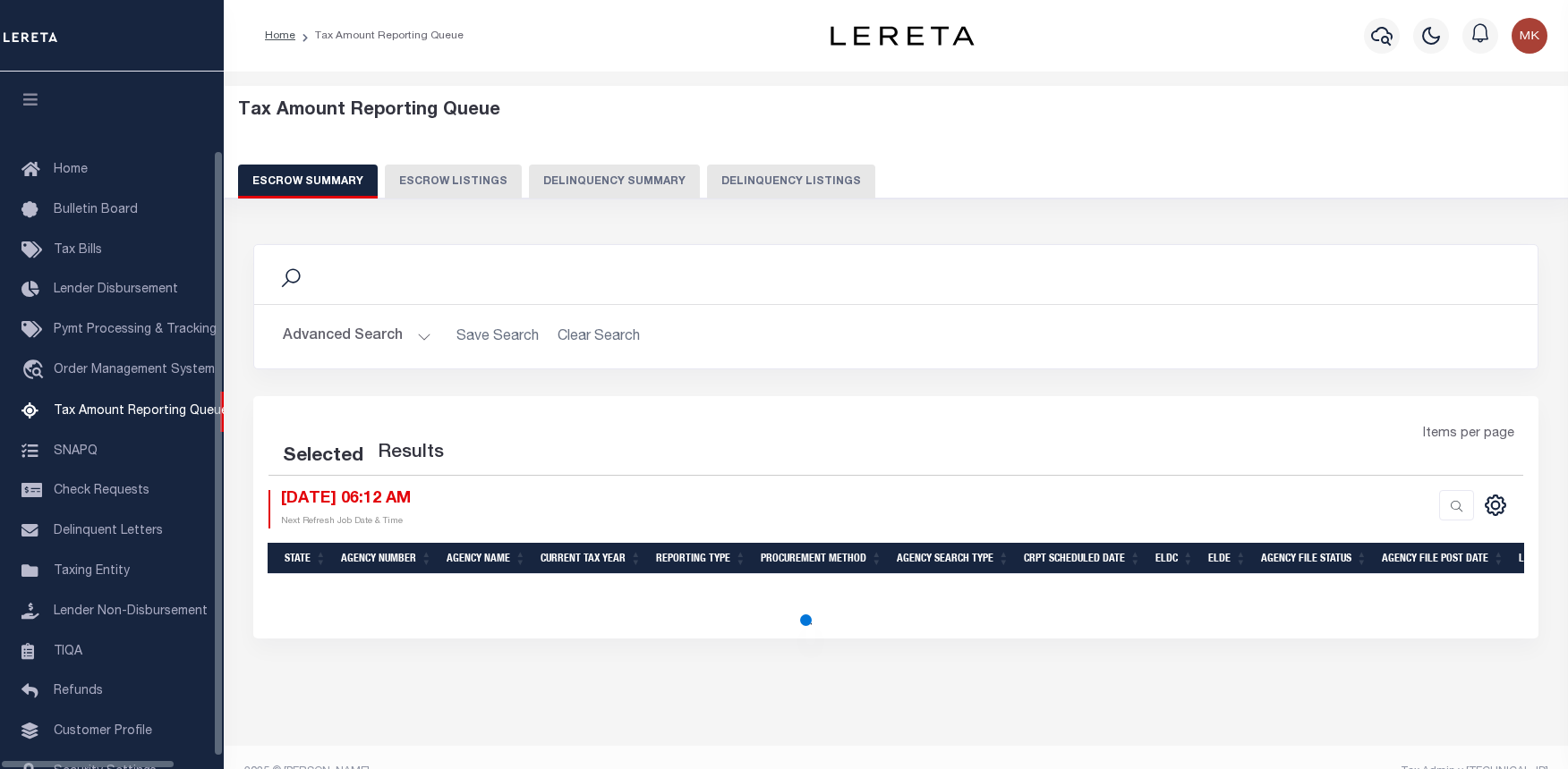
click at [771, 189] on button "Delinquency Listings" at bounding box center [791, 181] width 168 height 34
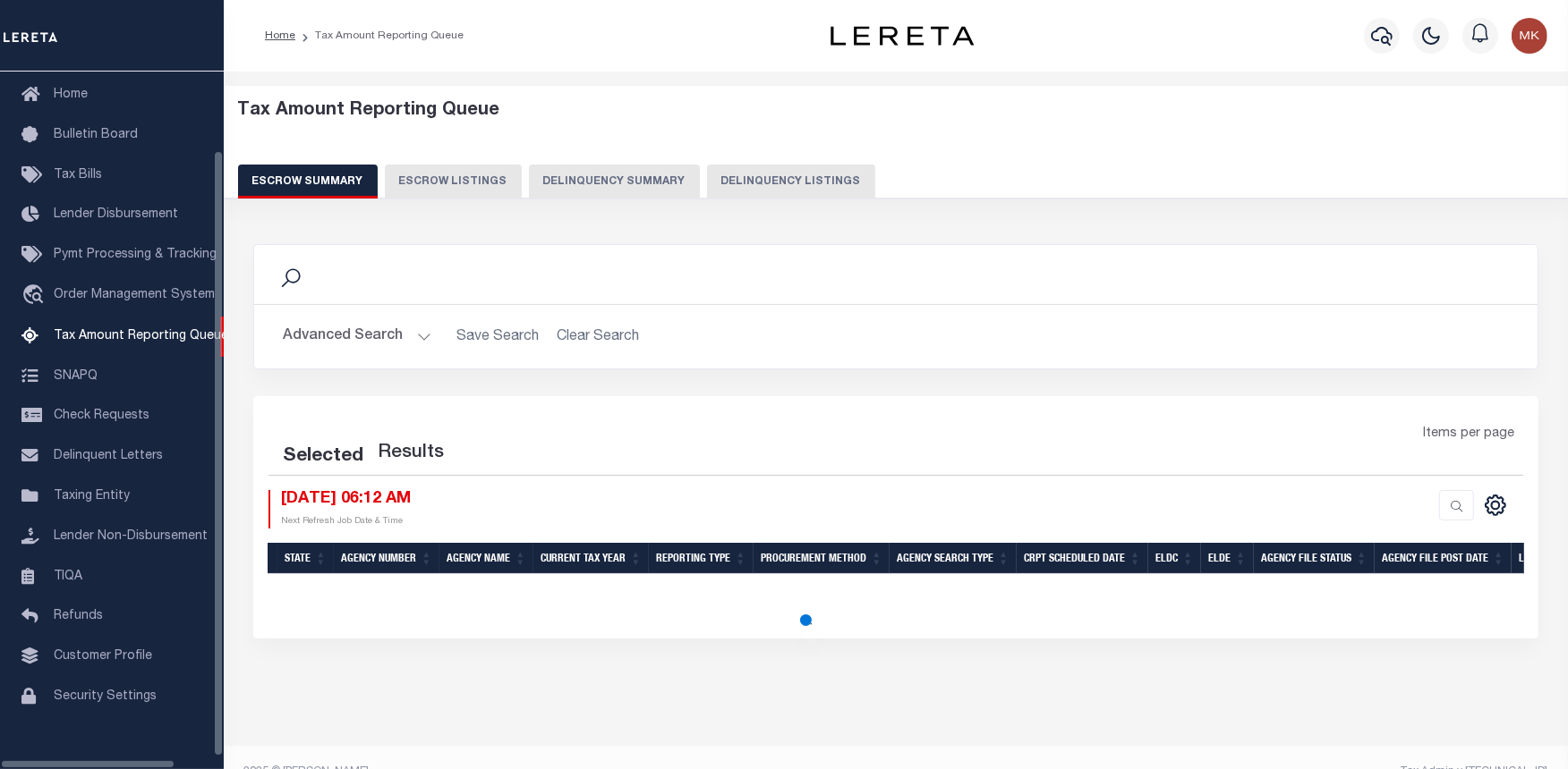
select select "100"
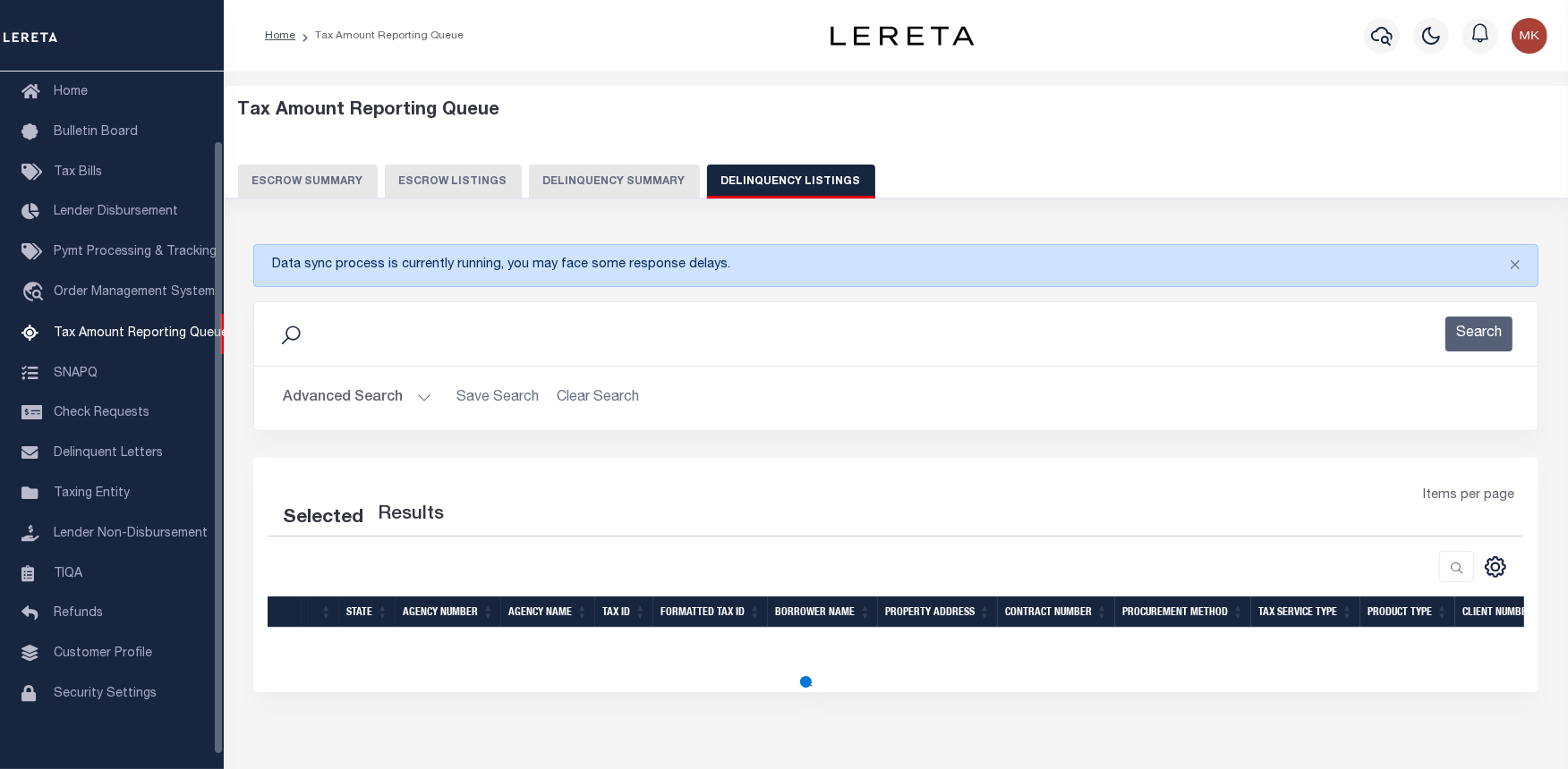
select select "100"
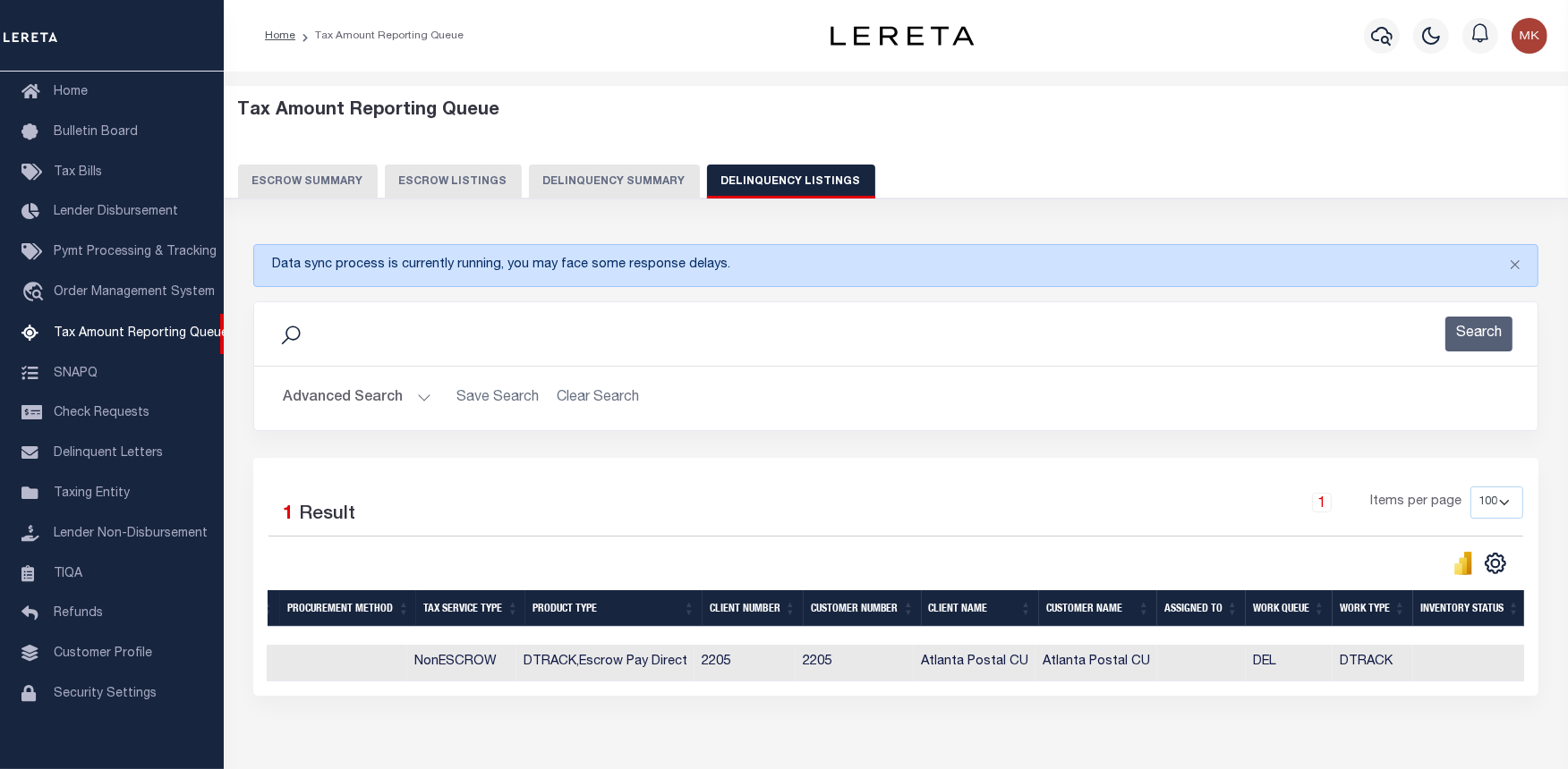
scroll to position [0, 0]
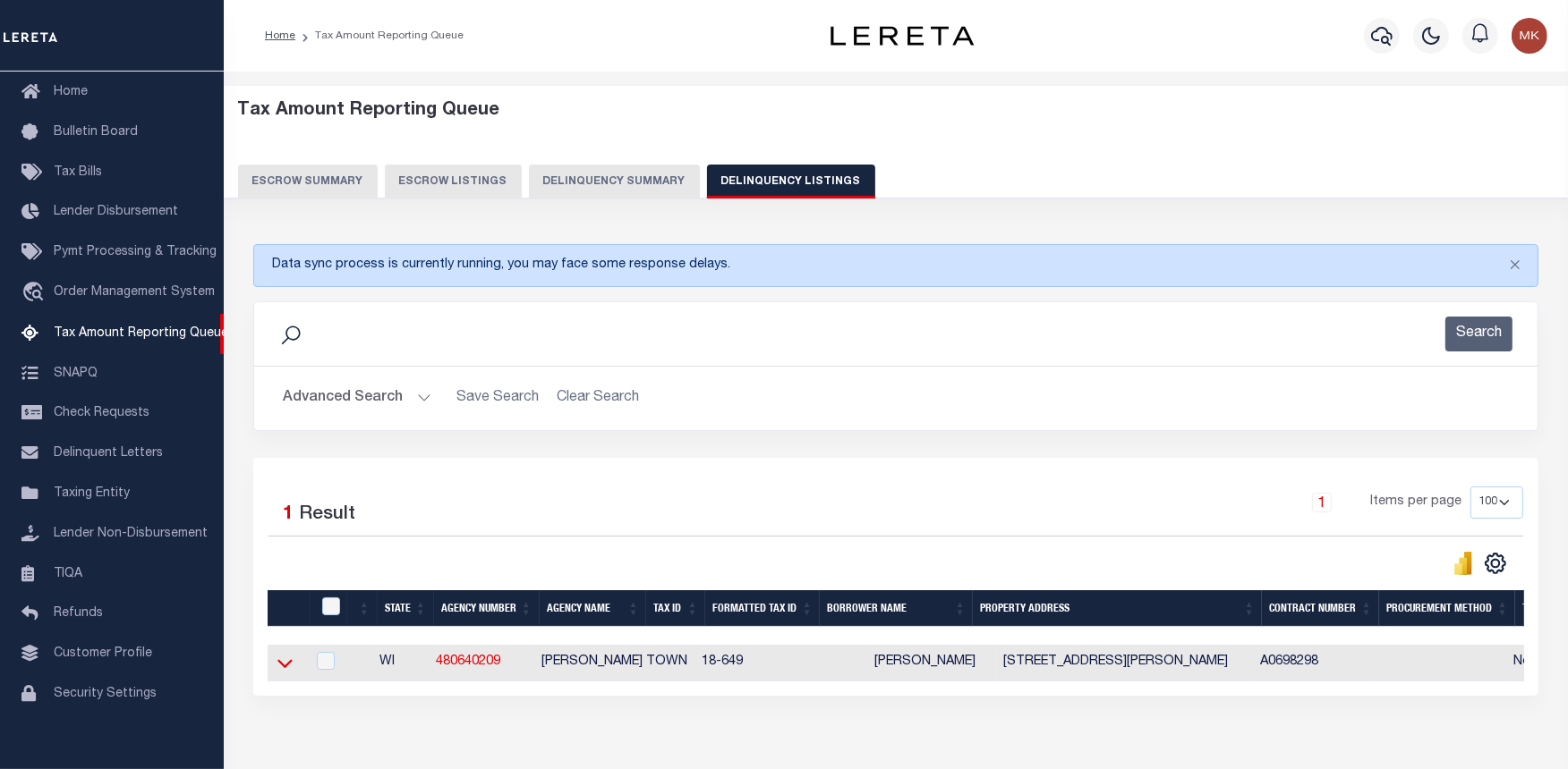
click at [288, 665] on icon at bounding box center [285, 662] width 16 height 19
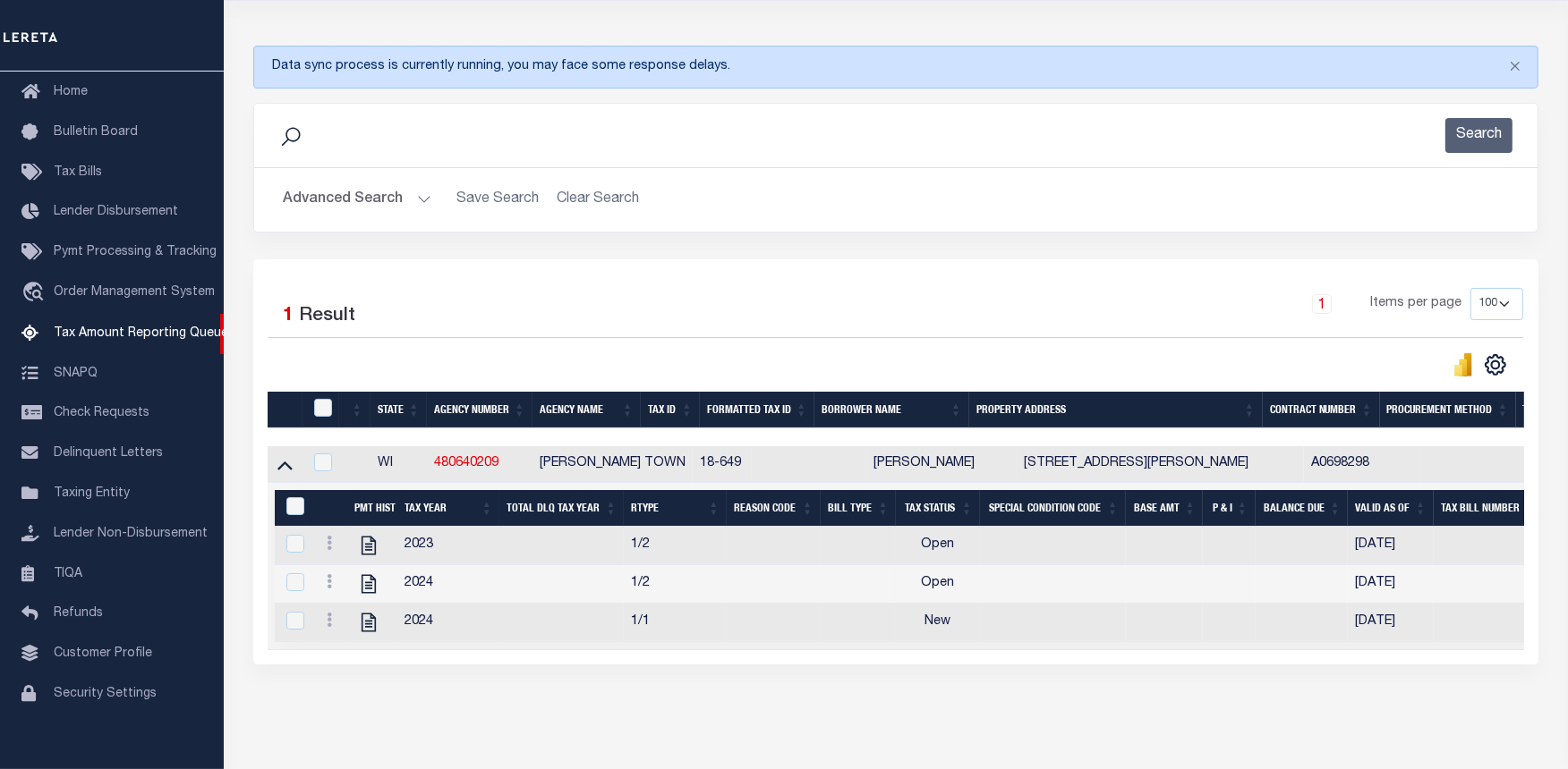
scroll to position [0, 1099]
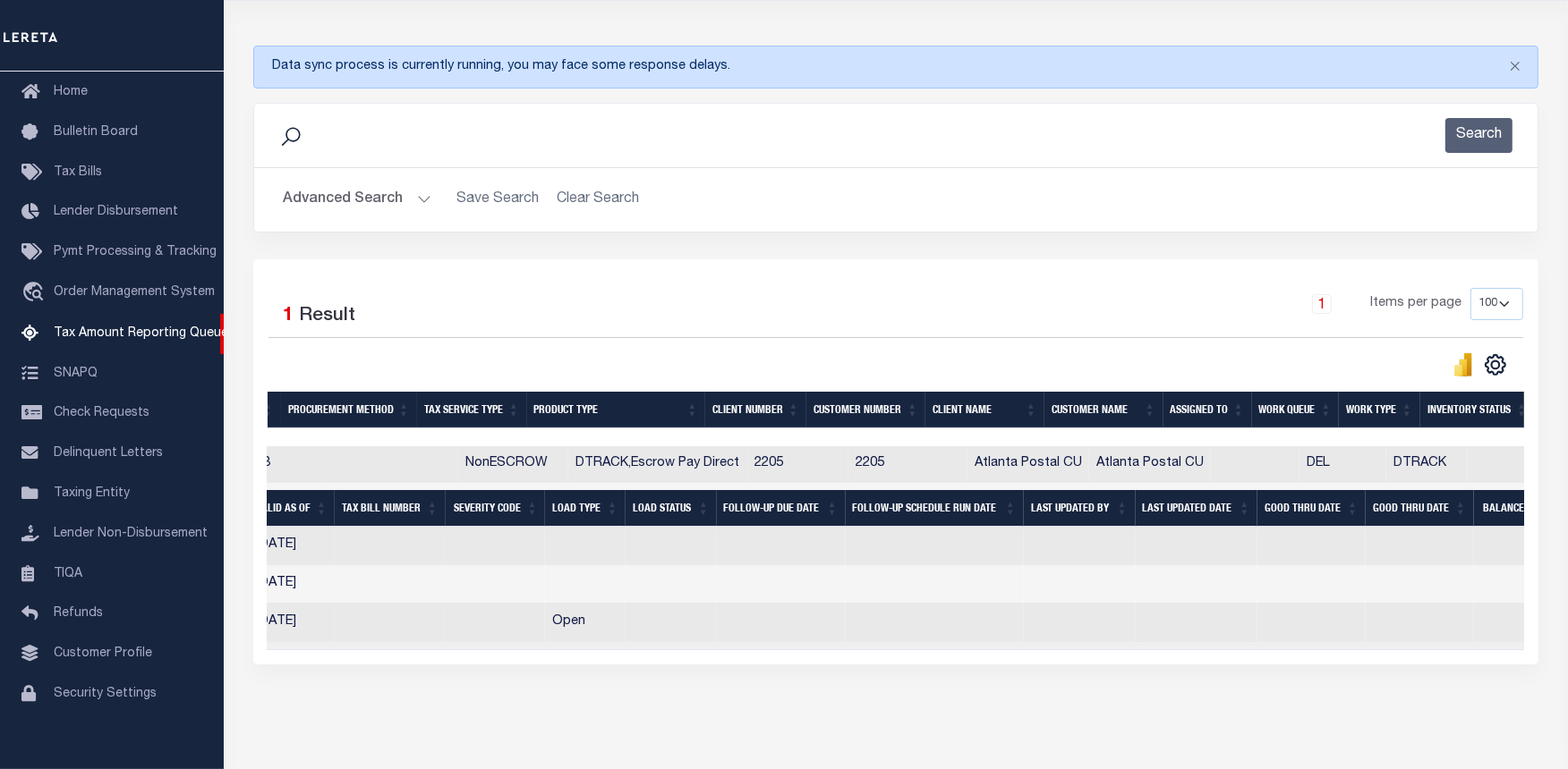
click at [642, 664] on div "Selected 1 Result 1 Items per page 10 25 50 100 500" at bounding box center [896, 462] width 1285 height 405
click at [651, 651] on td "Selected 3 Results Items per page" at bounding box center [376, 566] width 2414 height 167
click at [645, 664] on div "Selected 1 Result 1 Items per page 10 25 50 100 500" at bounding box center [896, 462] width 1285 height 405
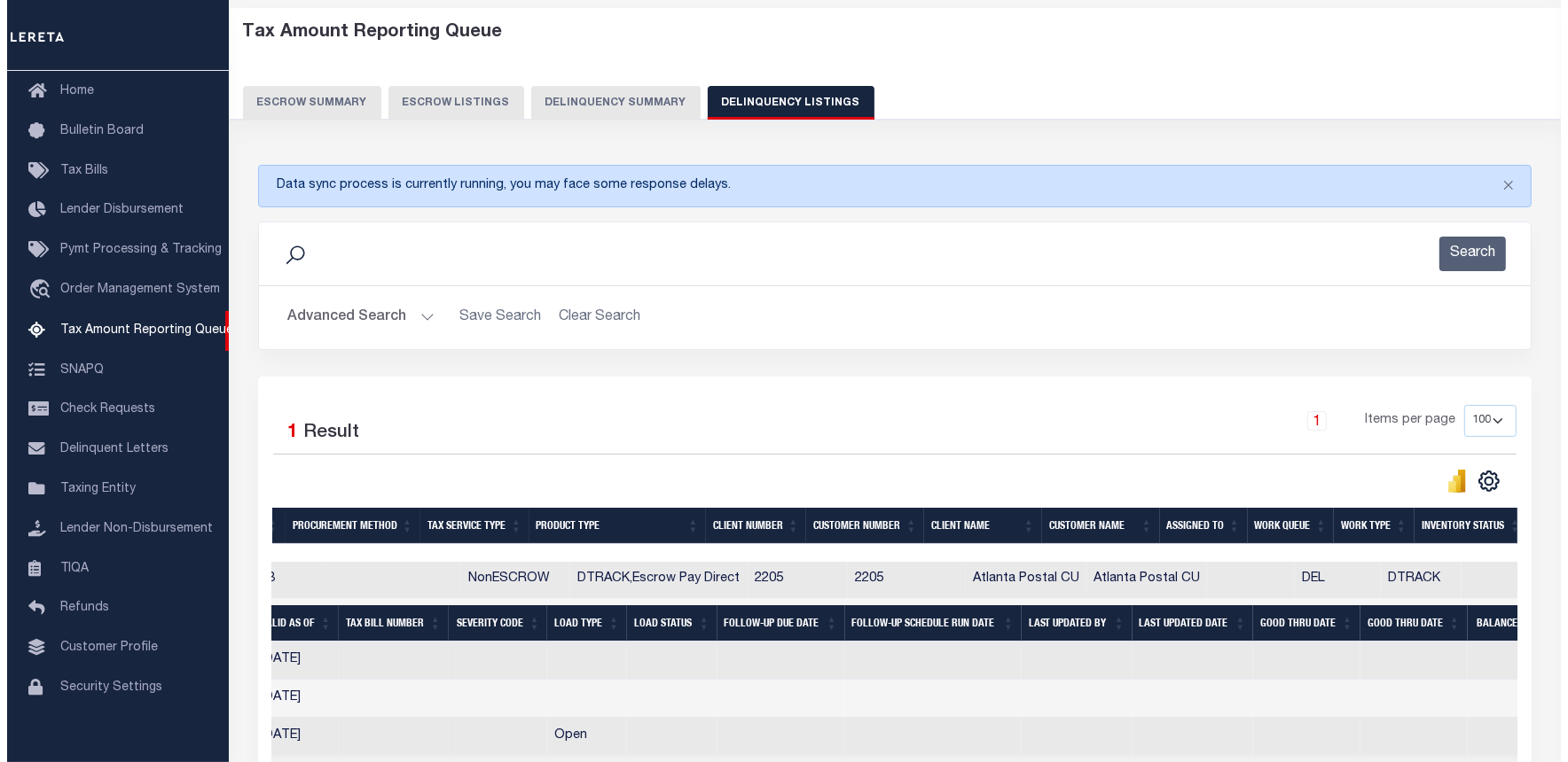
scroll to position [0, 0]
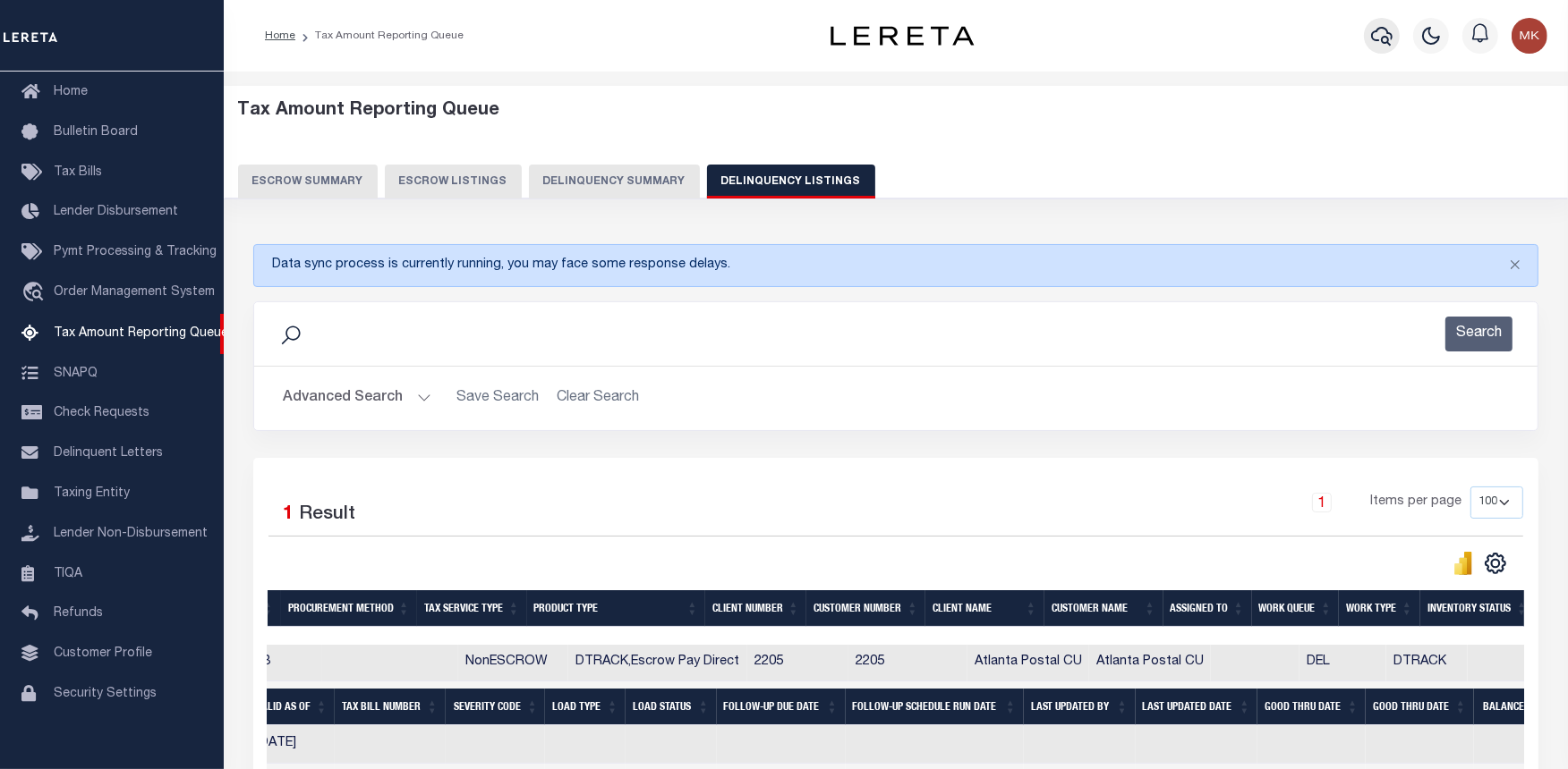
click at [1378, 32] on icon "button" at bounding box center [1382, 36] width 22 height 22
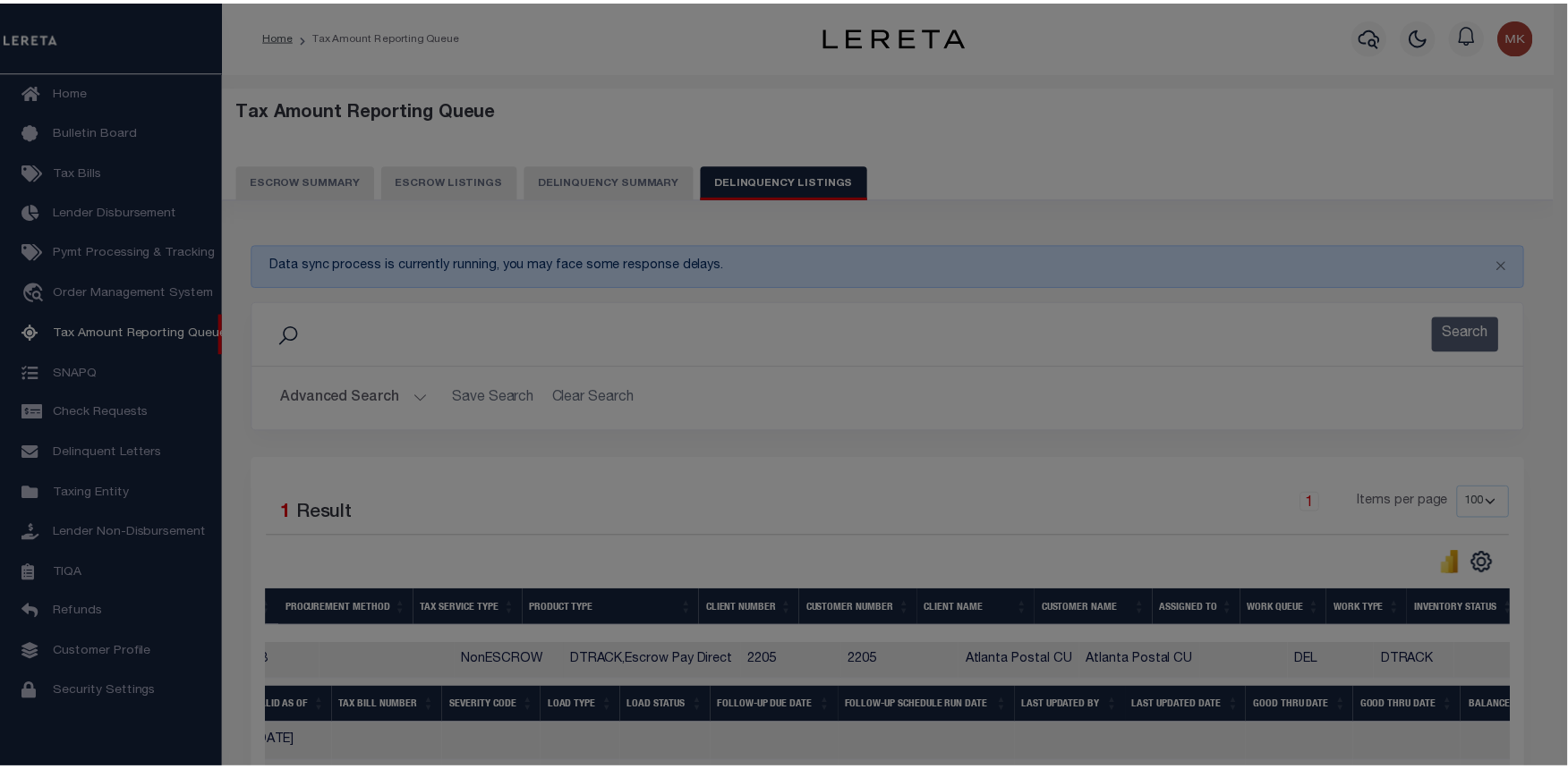
scroll to position [0, 1094]
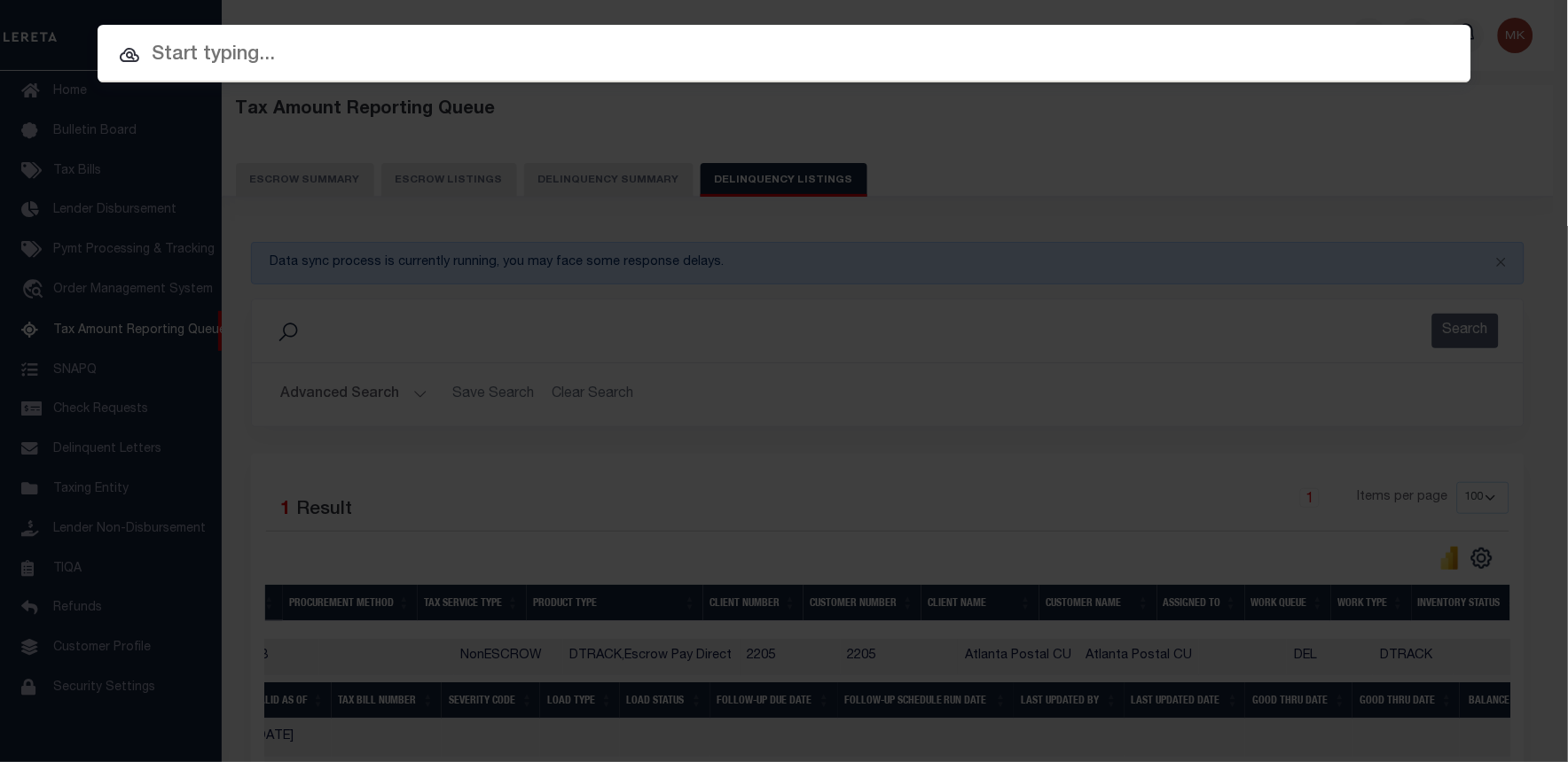
click at [198, 50] on input "text" at bounding box center [784, 55] width 1373 height 31
paste input "18-649"
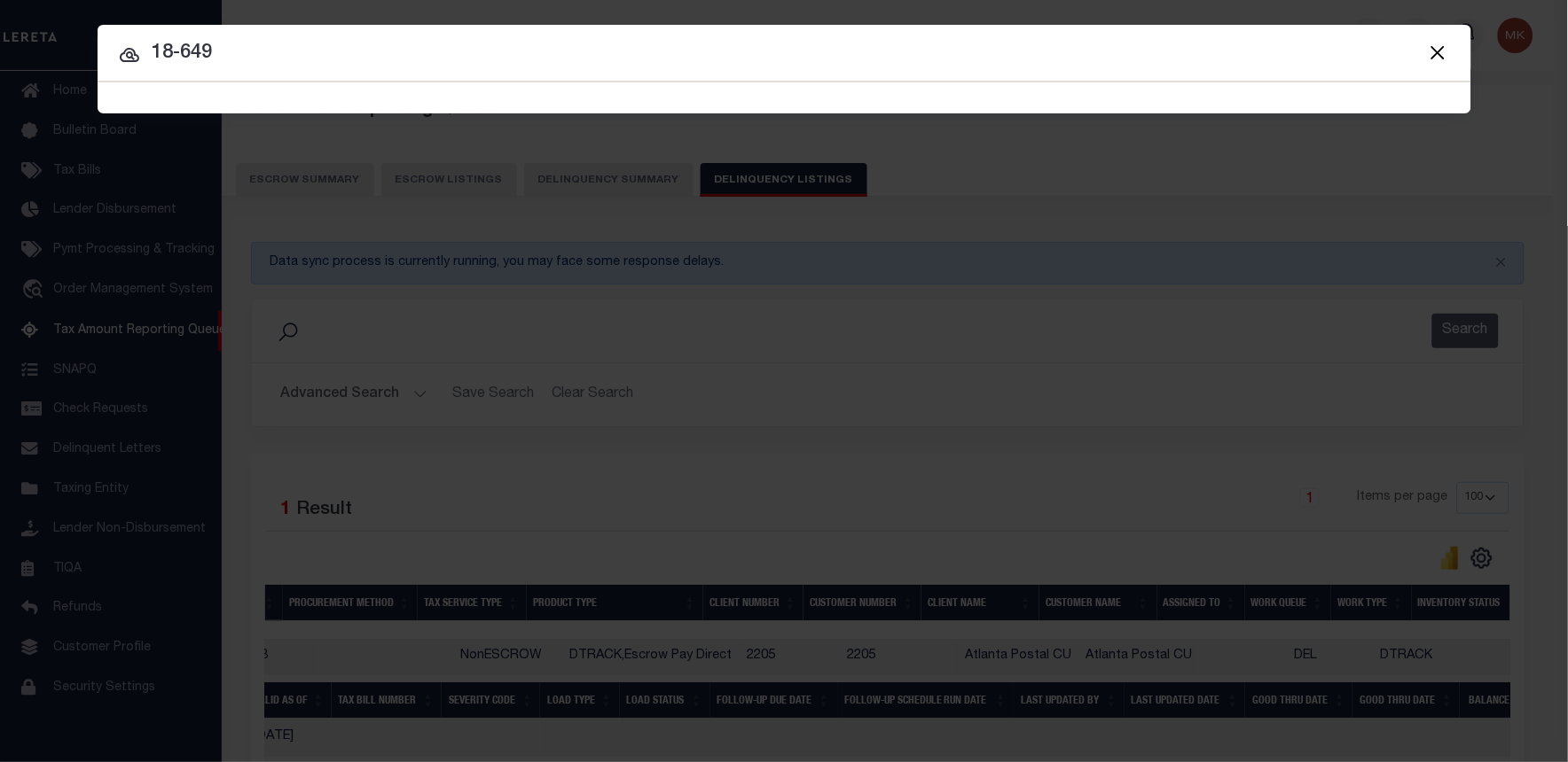
type input "18-649"
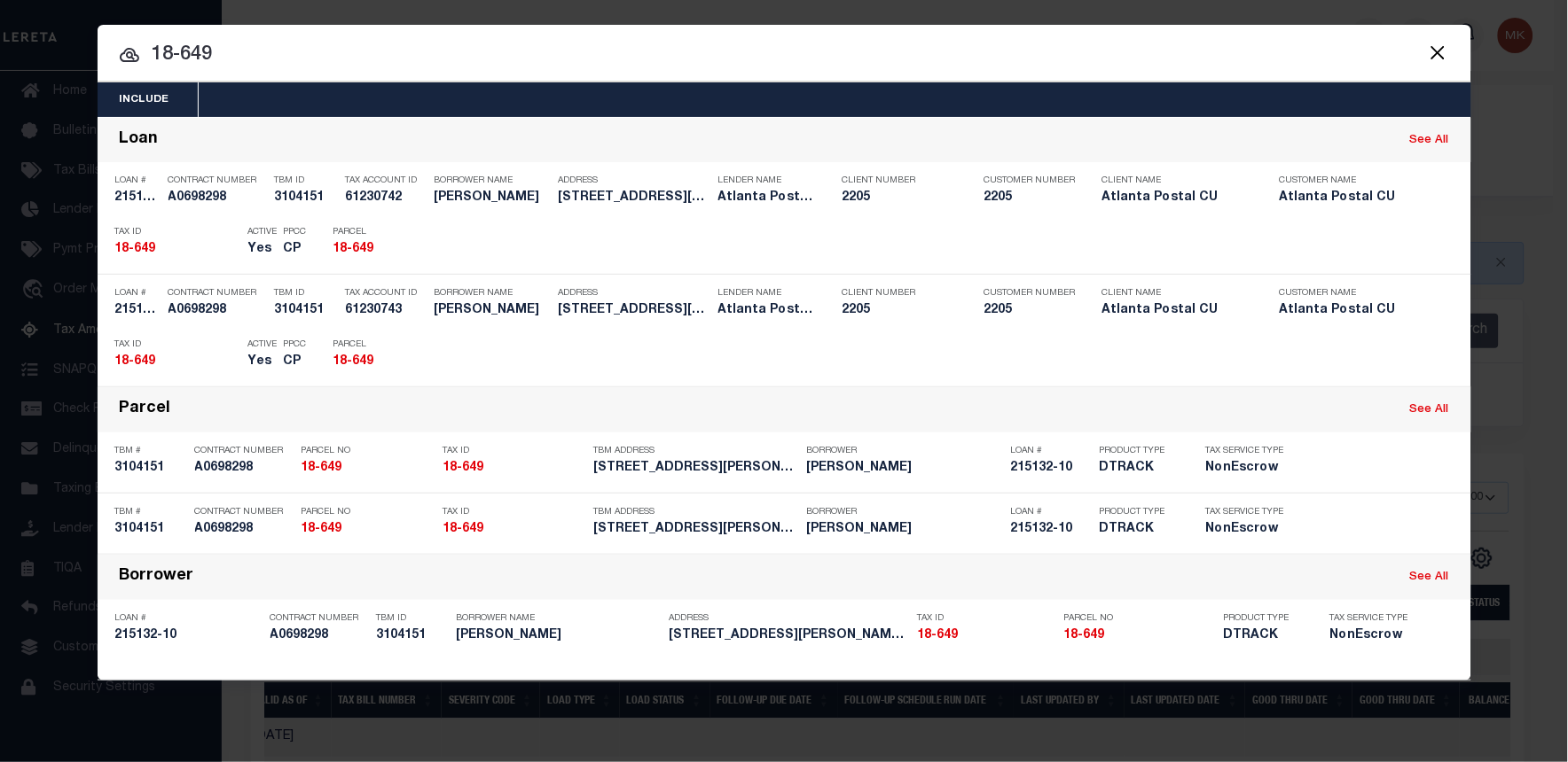
click at [1430, 56] on button "Close" at bounding box center [1438, 52] width 23 height 23
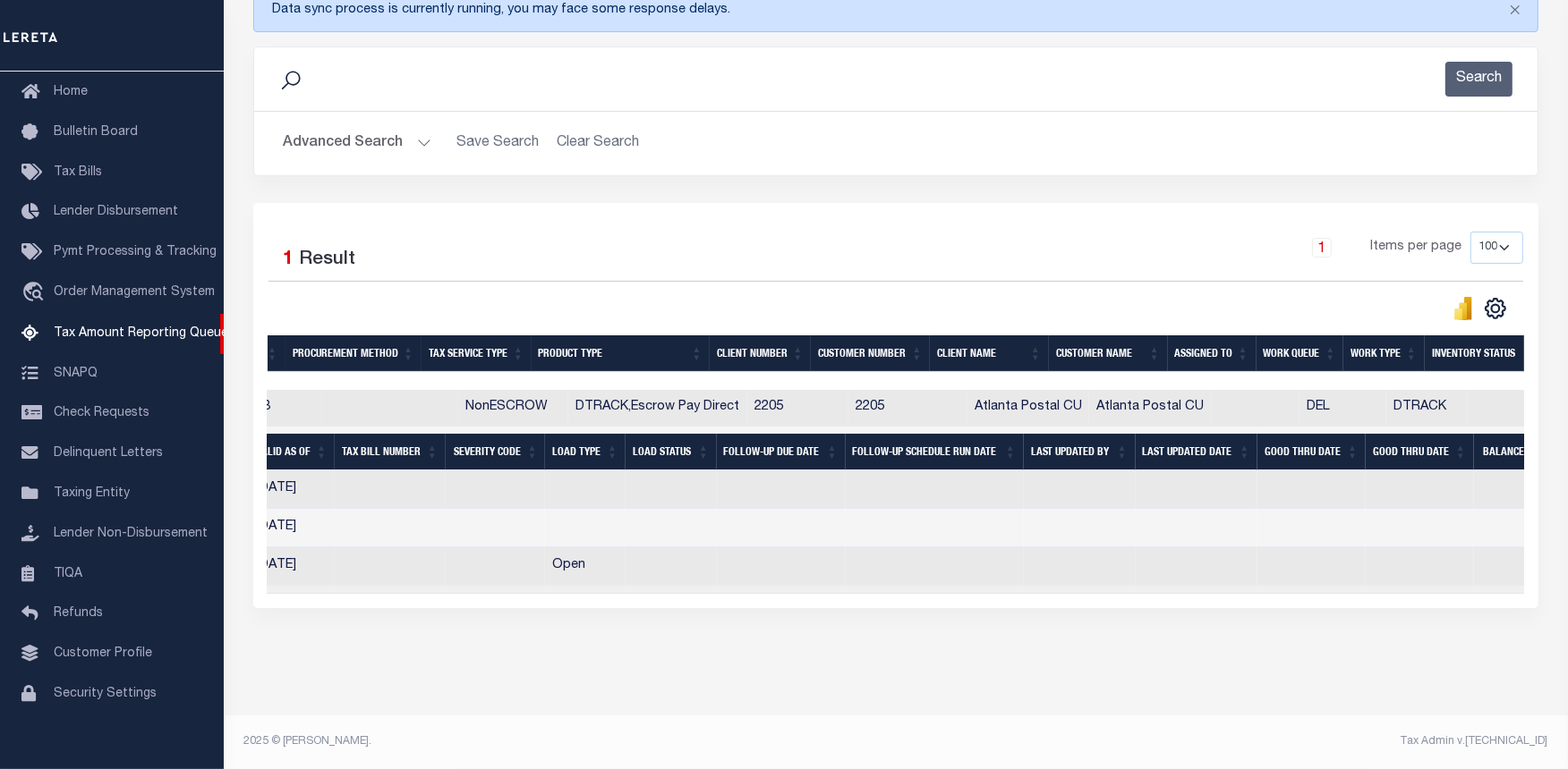
scroll to position [0, 0]
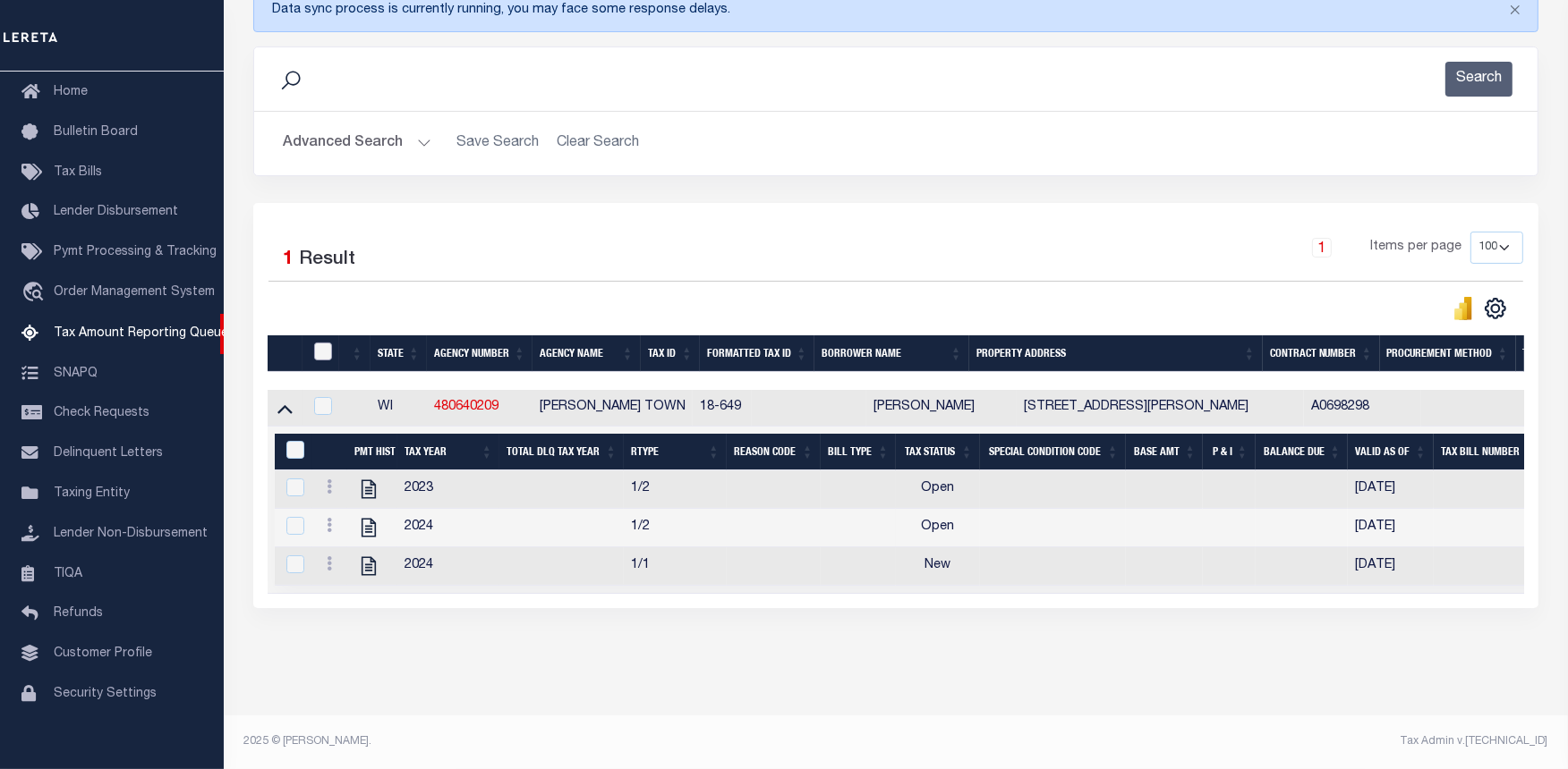
click at [323, 342] on input "checkbox" at bounding box center [323, 351] width 18 height 18
checkbox input "true"
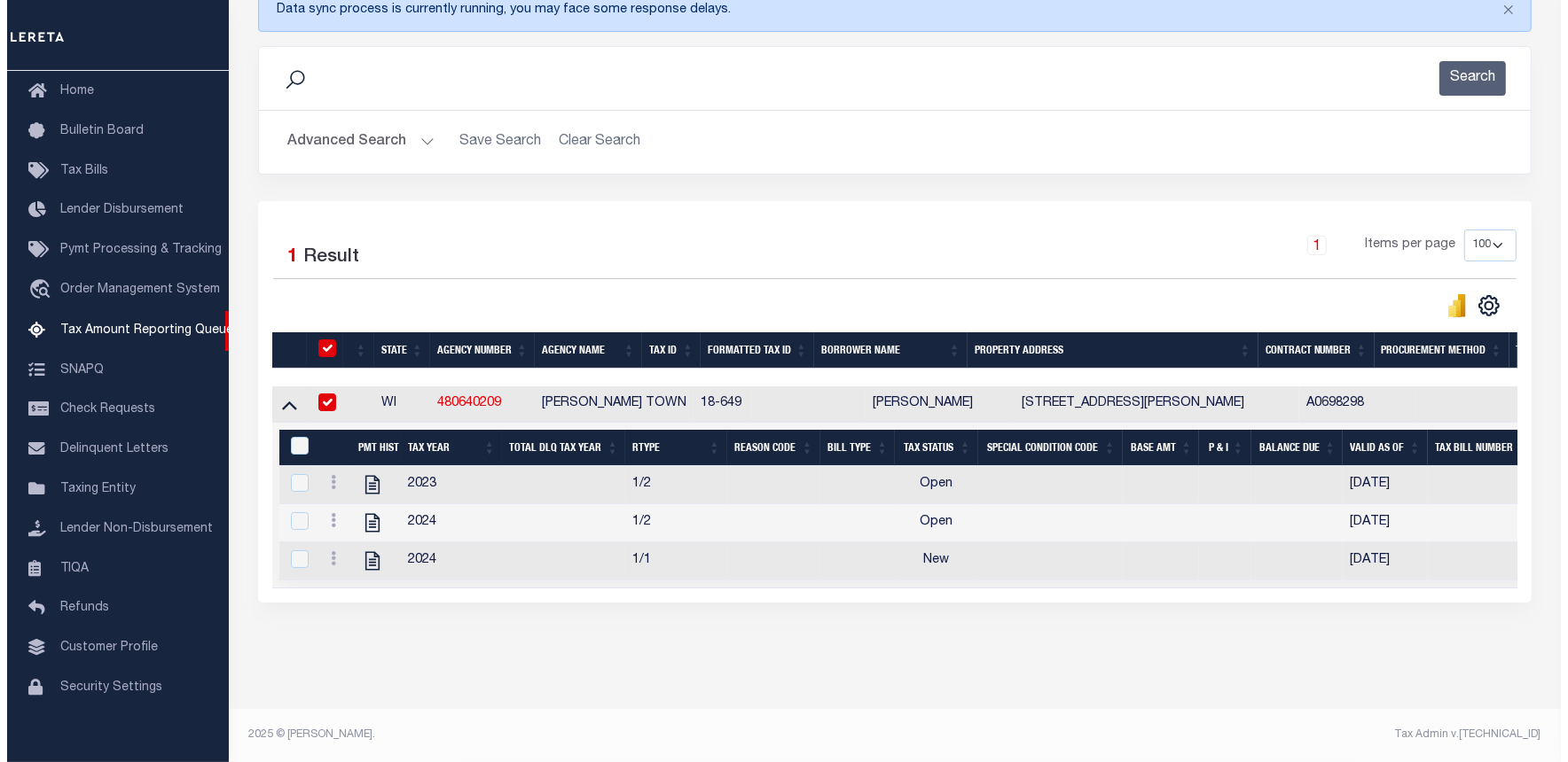
scroll to position [267, 0]
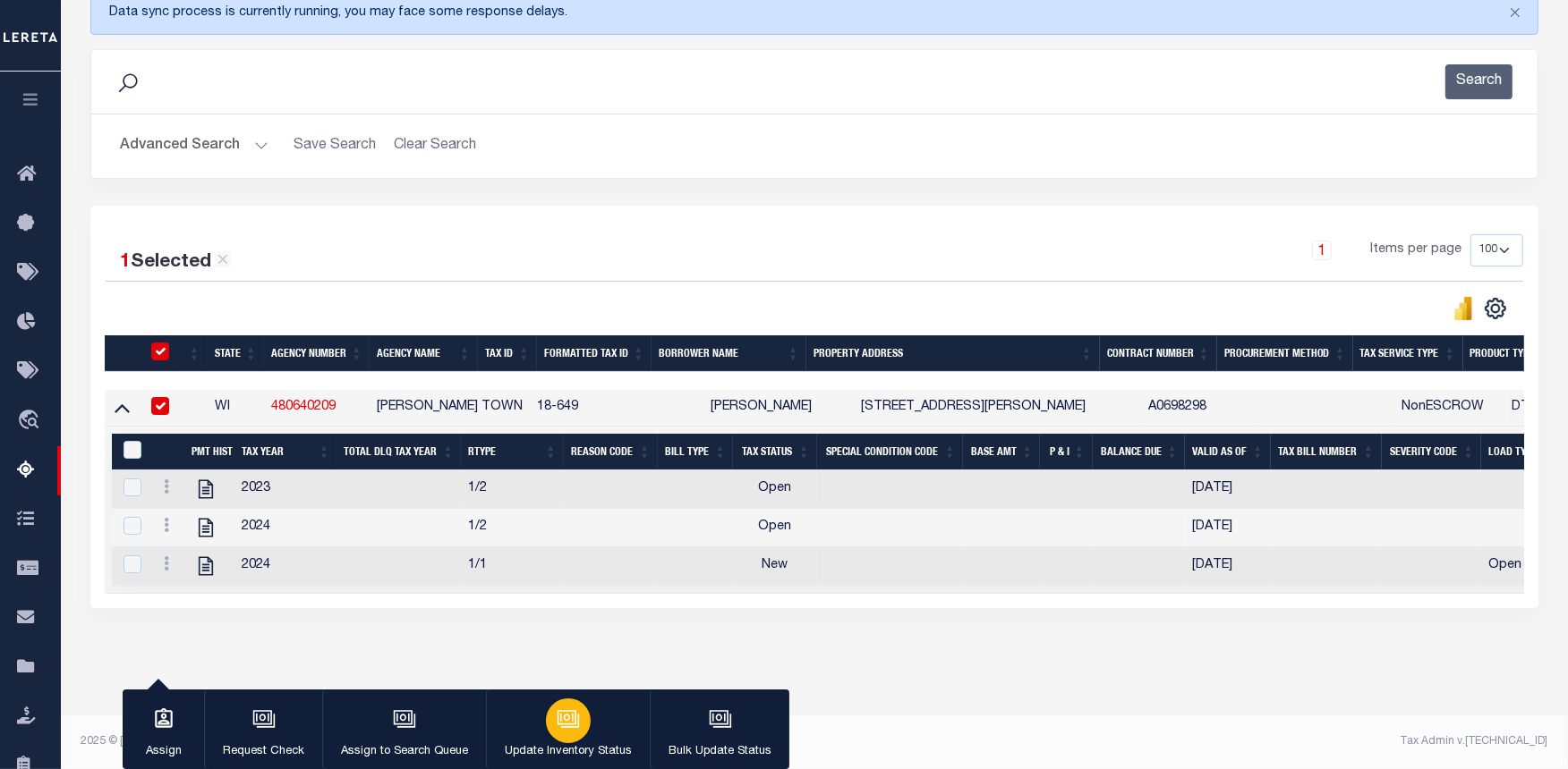
click at [562, 713] on icon "button" at bounding box center [569, 719] width 23 height 23
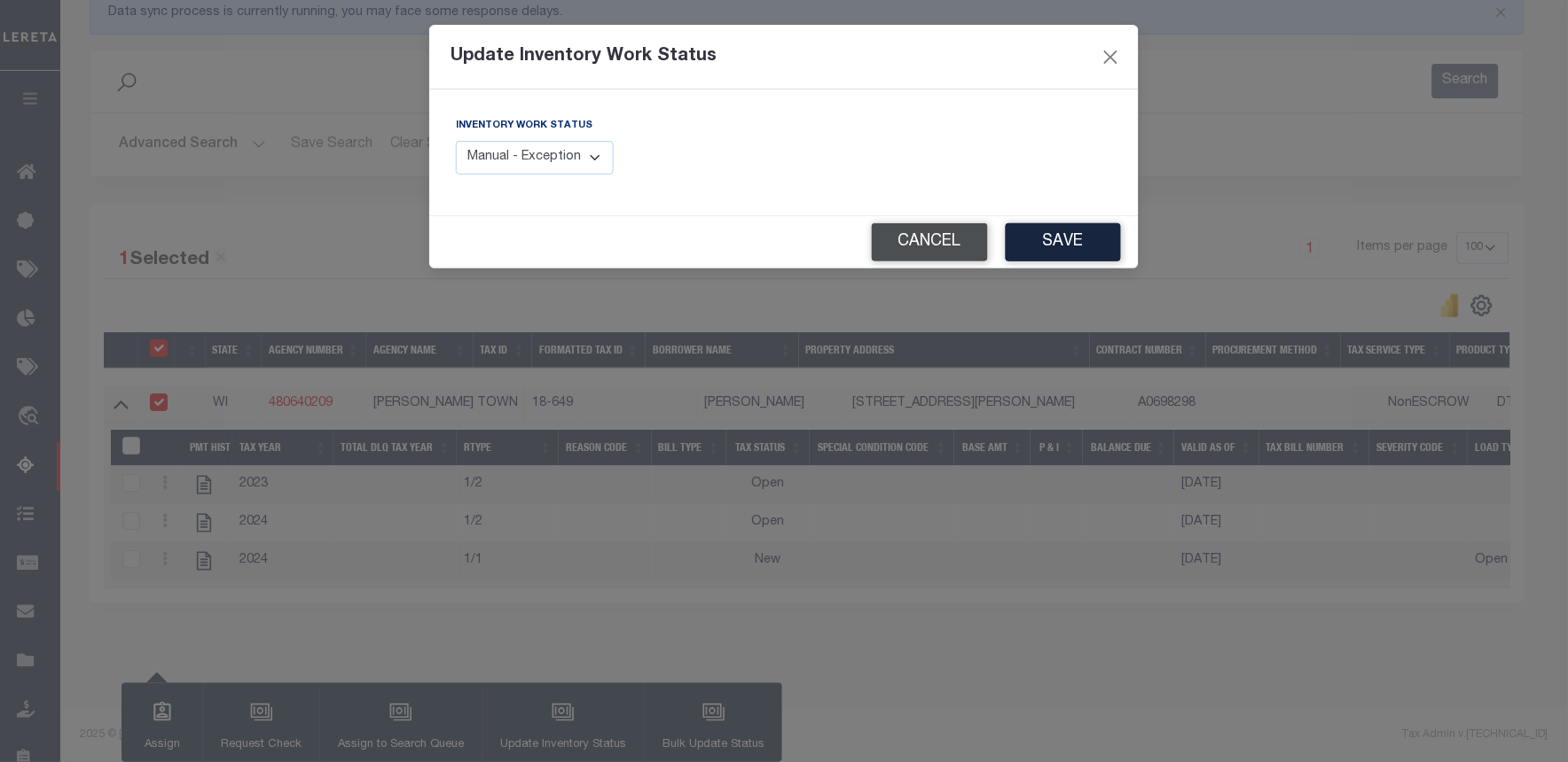
click at [894, 235] on button "Cancel" at bounding box center [930, 241] width 116 height 38
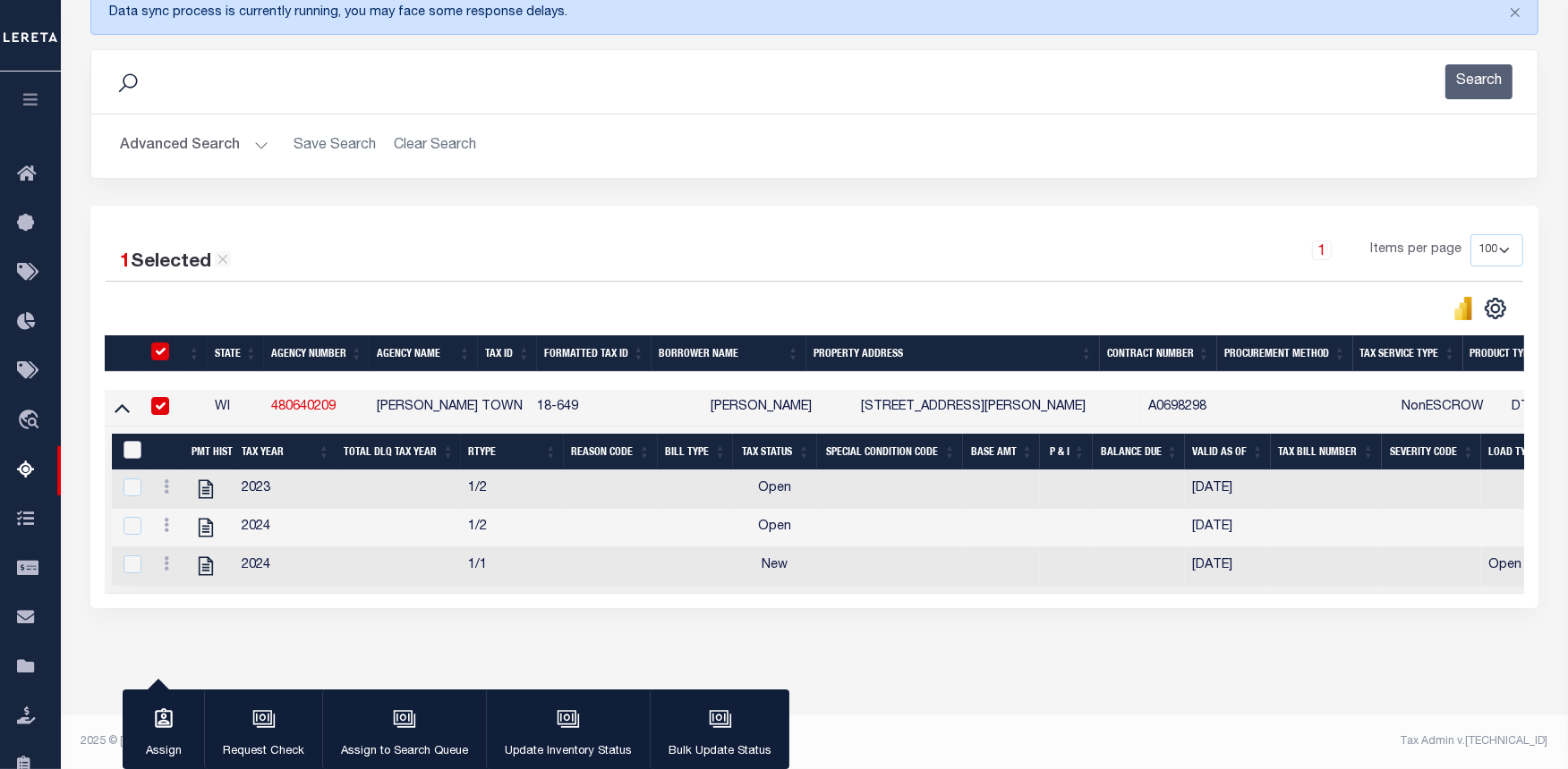
click at [130, 441] on input "&nbsp;" at bounding box center [132, 450] width 18 height 18
checkbox input "true"
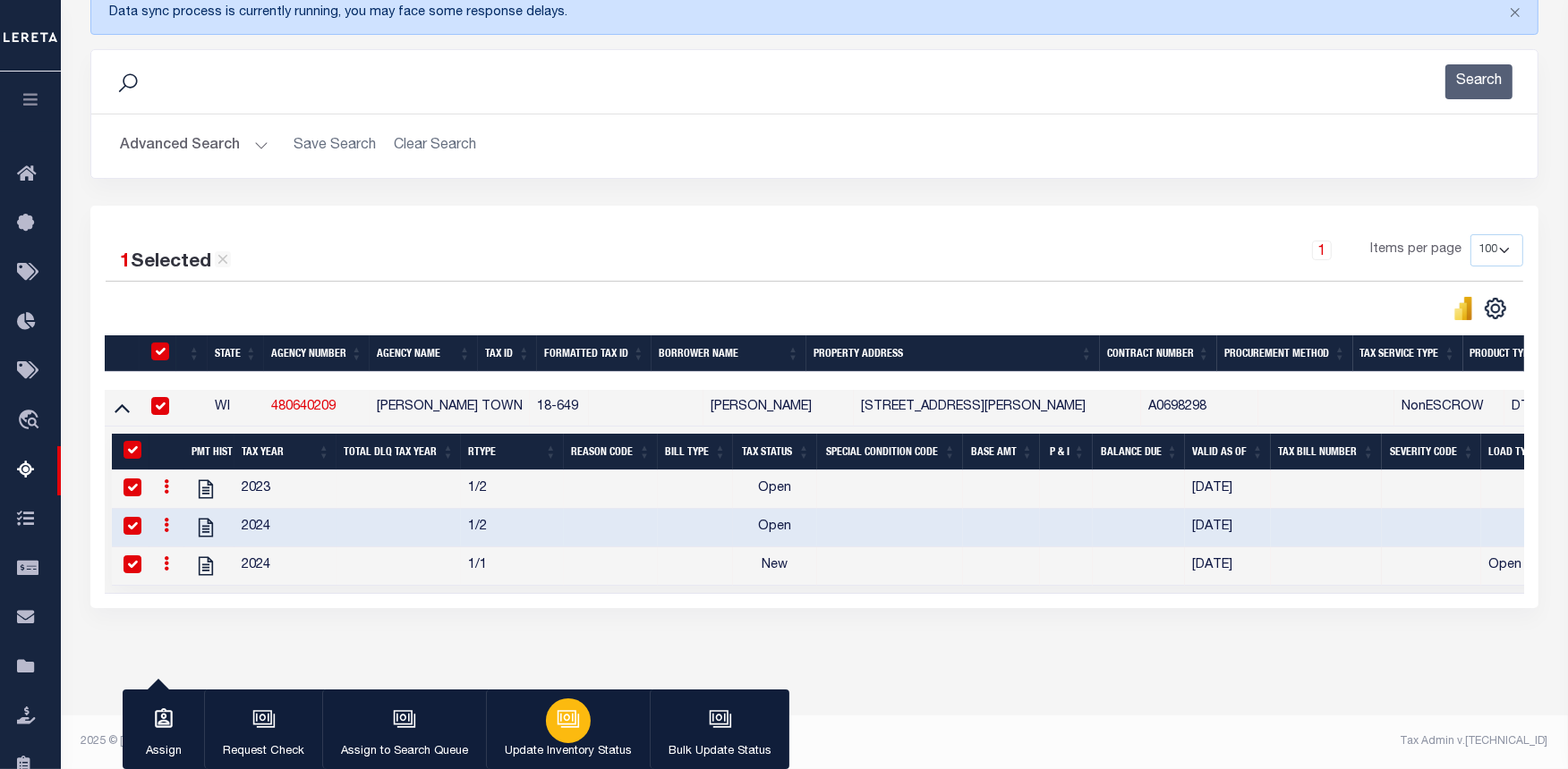
click at [562, 721] on icon "button" at bounding box center [567, 718] width 14 height 8
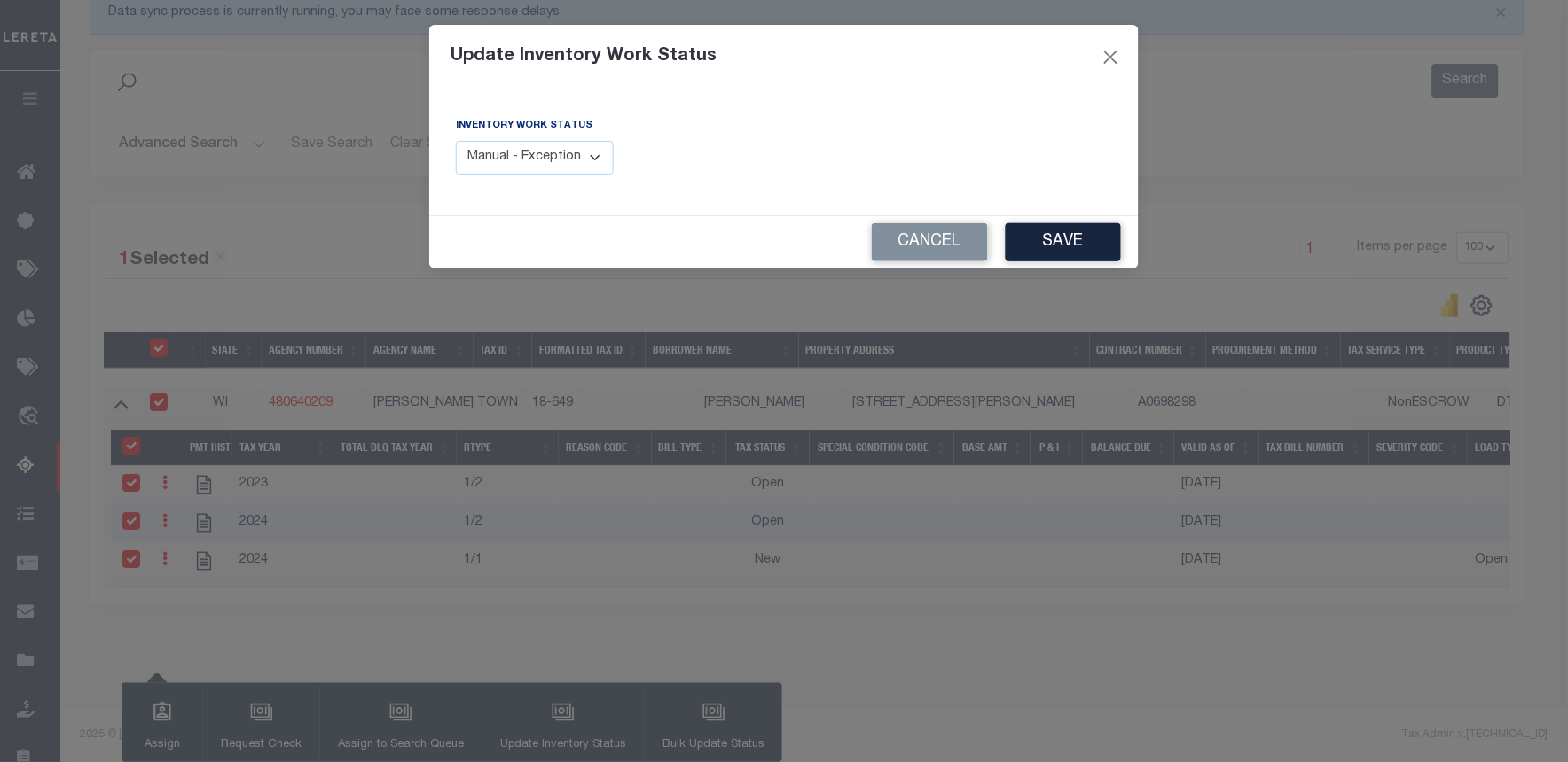
click at [494, 163] on select "Manual - Exception Pended - Awaiting Search Late Add Exception Completed" at bounding box center [534, 158] width 158 height 35
select select "4"
click at [456, 141] on select "Manual - Exception Pended - Awaiting Search Late Add Exception Completed" at bounding box center [534, 158] width 158 height 35
click at [1065, 228] on button "Save" at bounding box center [1063, 241] width 115 height 38
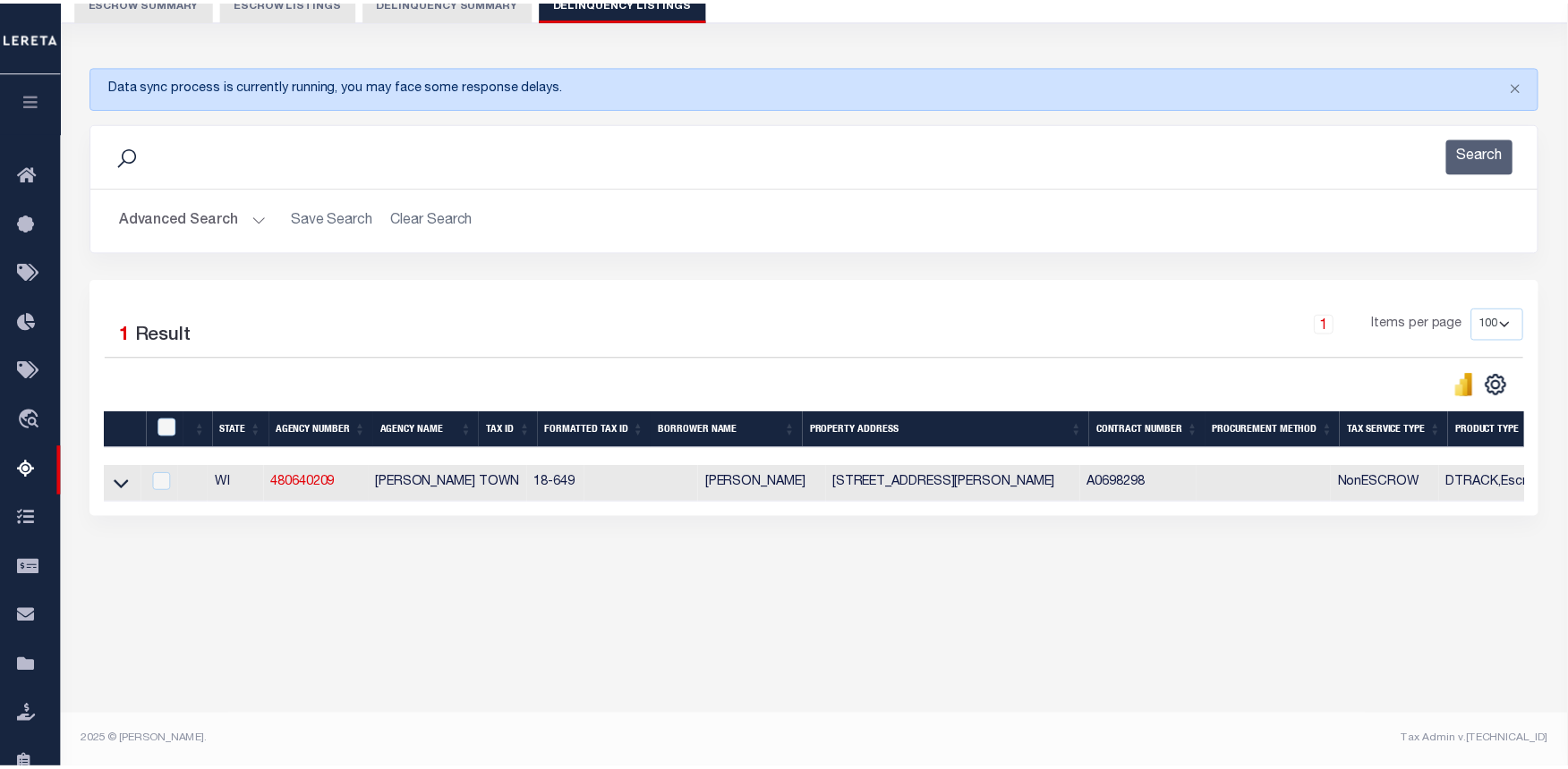
scroll to position [179, 0]
